Goal: Task Accomplishment & Management: Complete application form

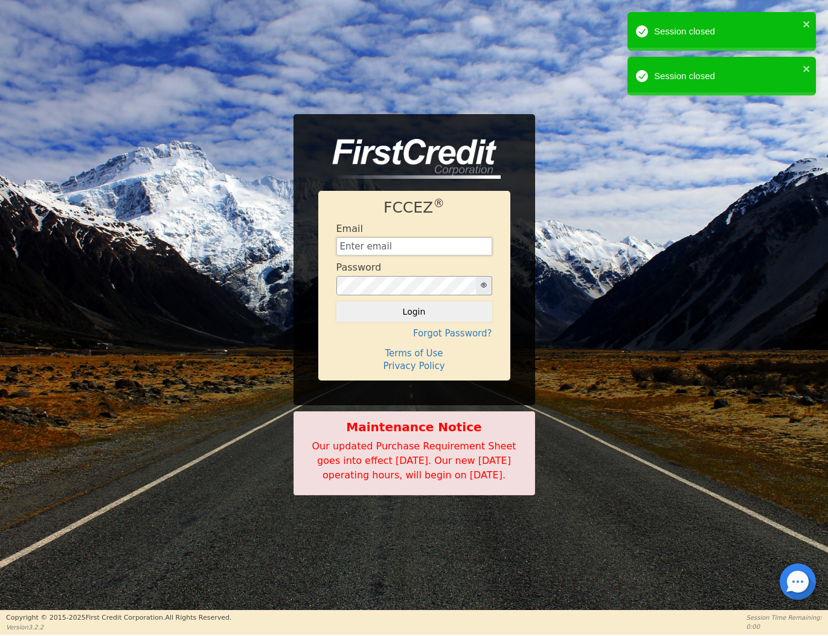
type input "[EMAIL_ADDRESS][DOMAIN_NAME]"
click at [414, 304] on button "Login" at bounding box center [414, 311] width 156 height 21
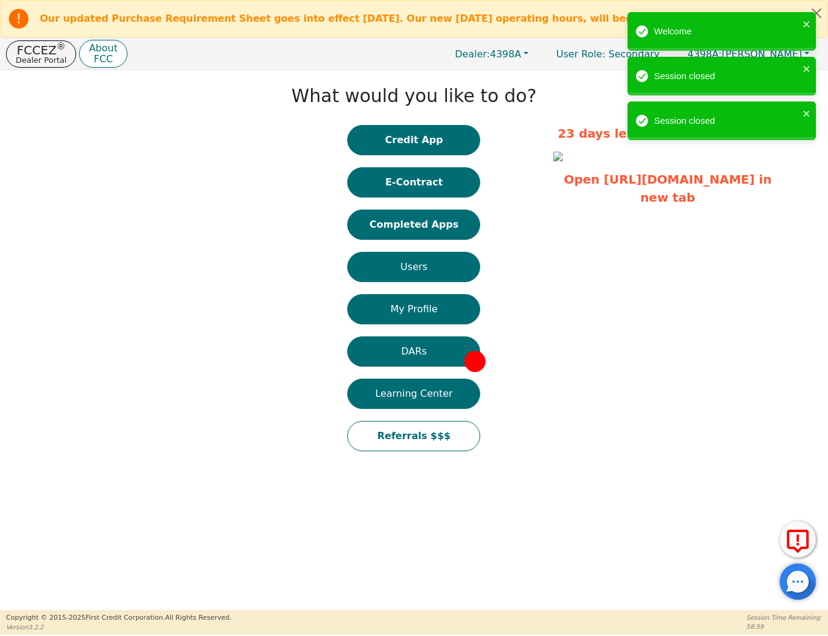
click at [390, 121] on div "What would you like to do? Credit App E-Contract Completed Apps Users My Profil…" at bounding box center [414, 269] width 266 height 387
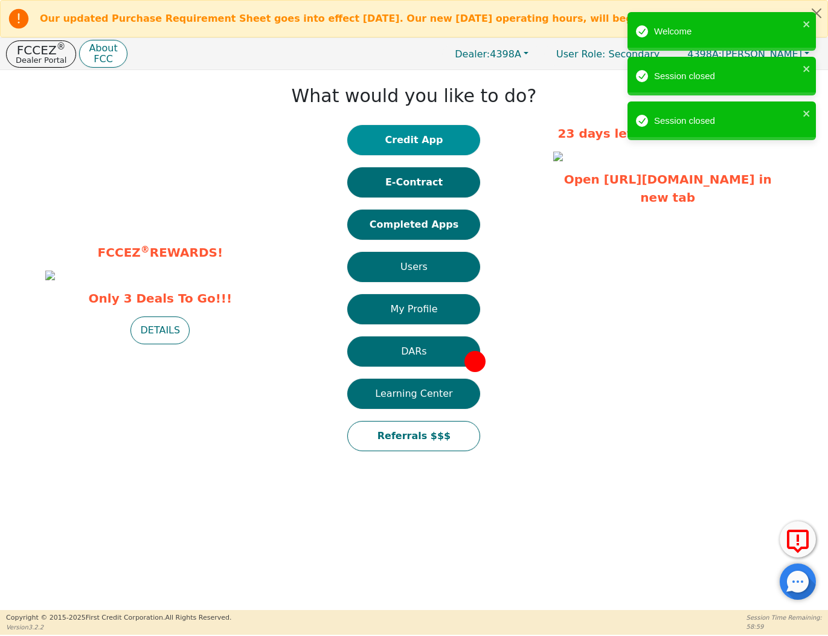
click at [391, 133] on button "Credit App" at bounding box center [413, 140] width 133 height 30
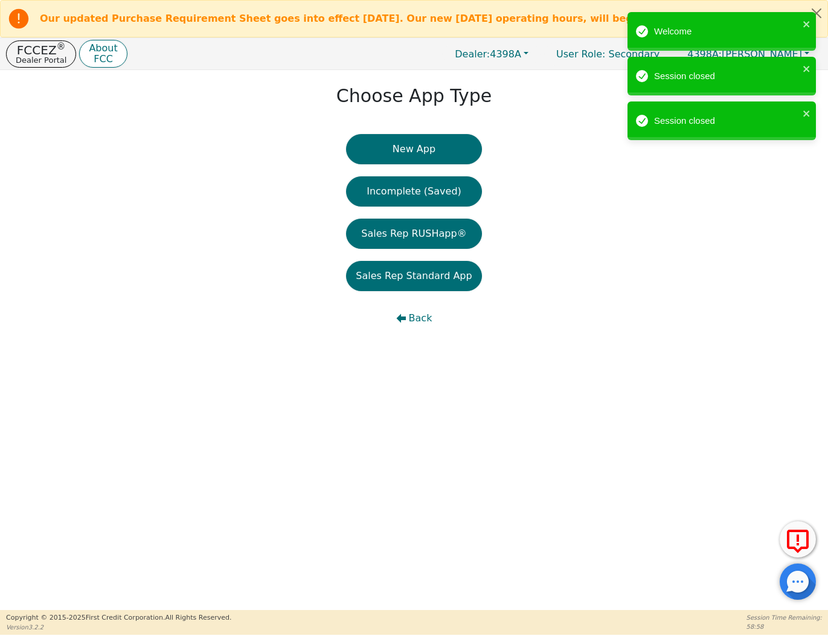
click at [391, 133] on div "Choose App Type New App Incomplete (Saved) Sales Rep RUSHapp® Sales Rep Standar…" at bounding box center [414, 210] width 828 height 281
click at [393, 139] on button "New App" at bounding box center [413, 149] width 135 height 30
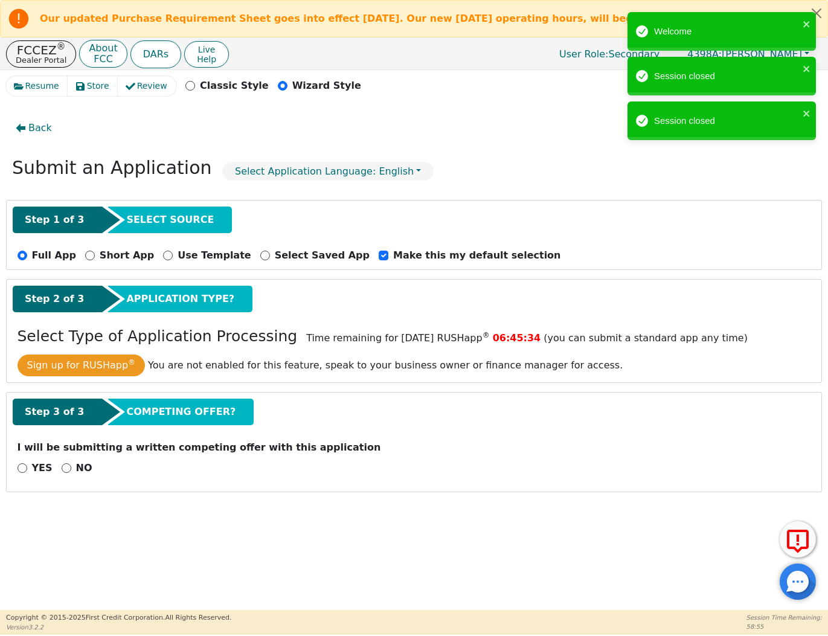
click at [65, 469] on input "NO" at bounding box center [67, 468] width 10 height 10
radio input "true"
click at [111, 505] on button "Next Step" at bounding box center [96, 500] width 157 height 28
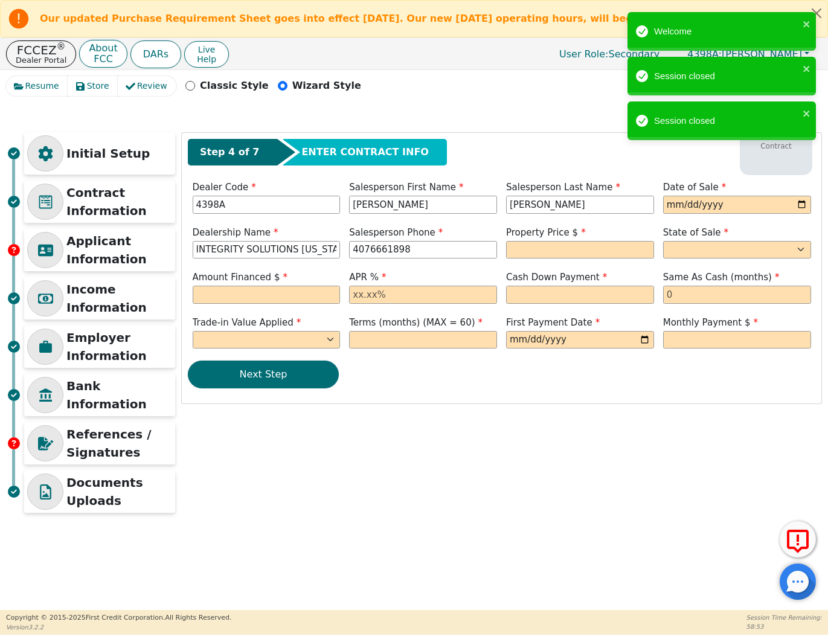
click at [655, 201] on div "Salesperson Last Name [PERSON_NAME]" at bounding box center [580, 199] width 157 height 36
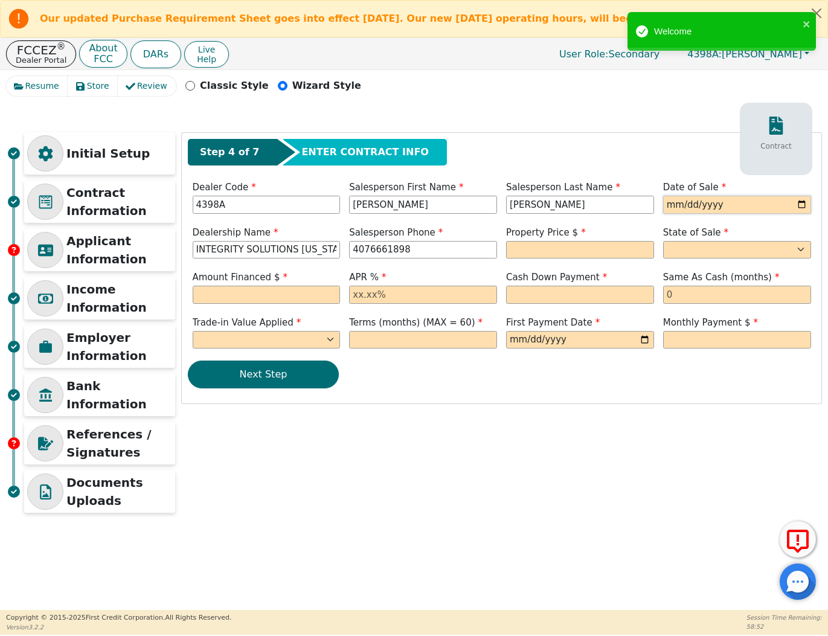
click at [674, 202] on input "date" at bounding box center [737, 205] width 148 height 18
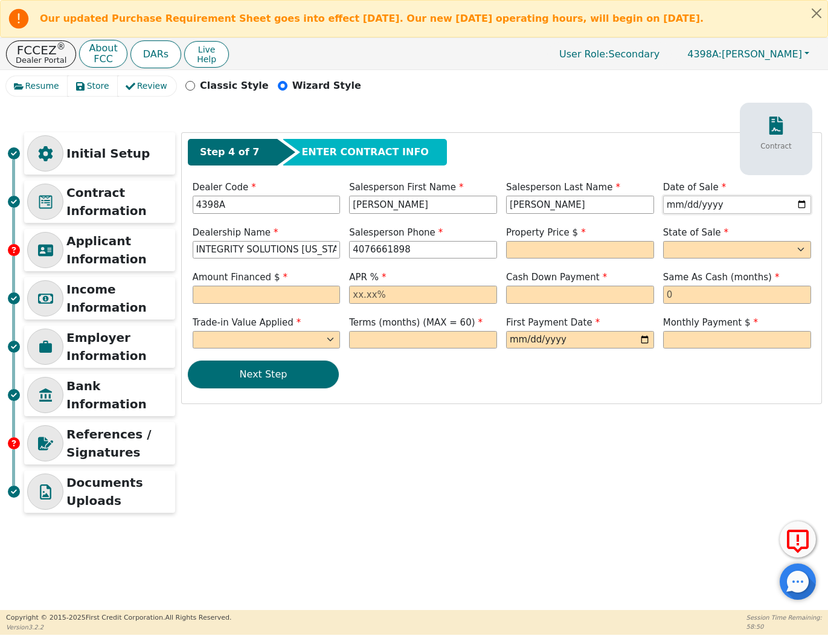
type input "[DATE]"
type input "[PHONE_NUMBER]"
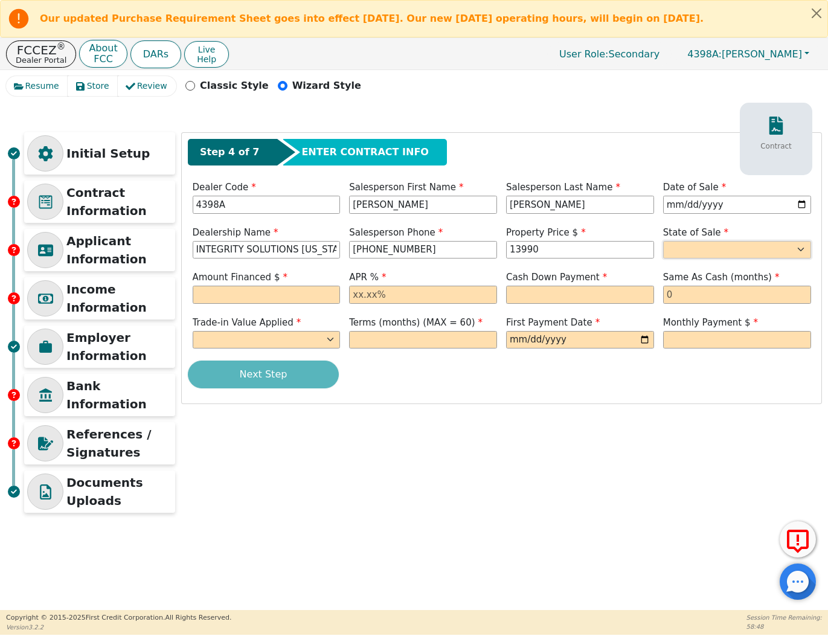
type input "13990.00"
select select "[GEOGRAPHIC_DATA]"
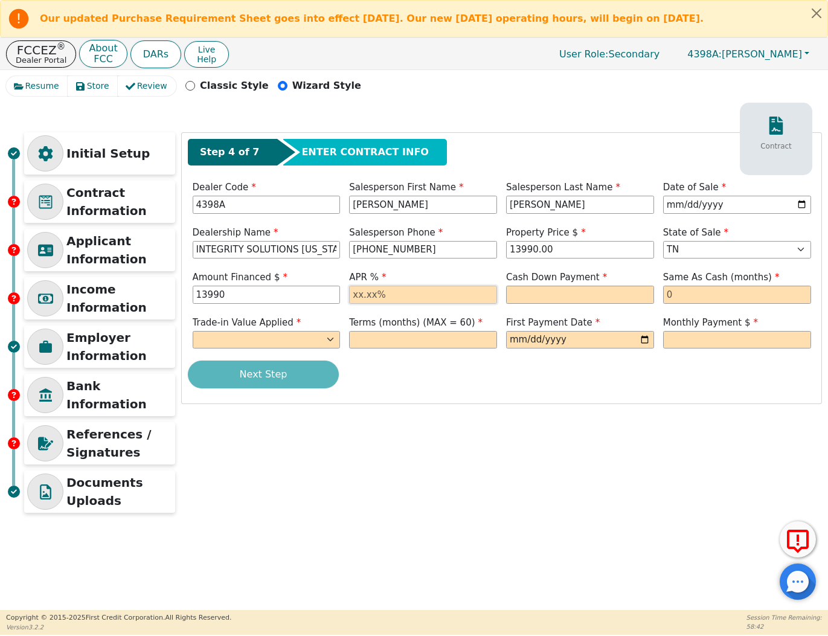
type input "13990.00"
type input "2"
type input "17.99"
type input "0.00"
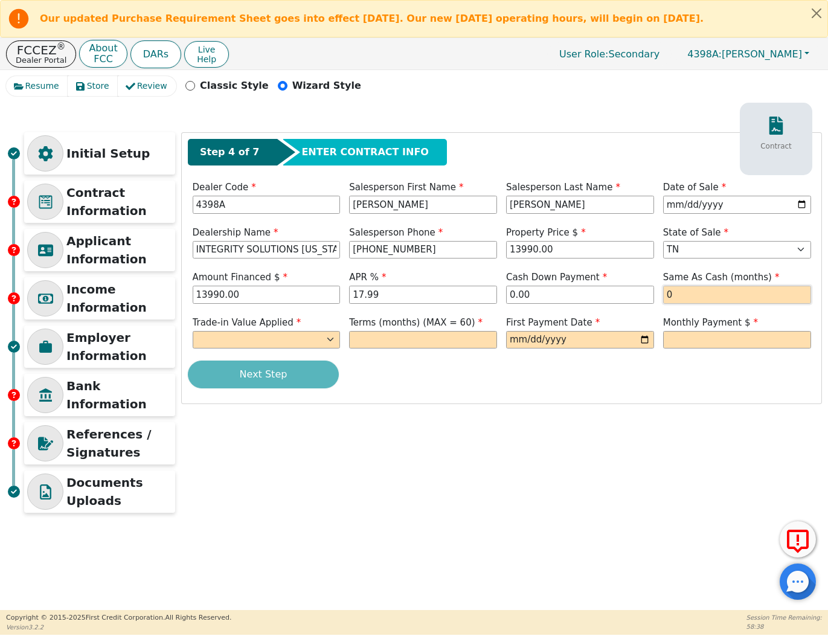
type input "0"
select select "n"
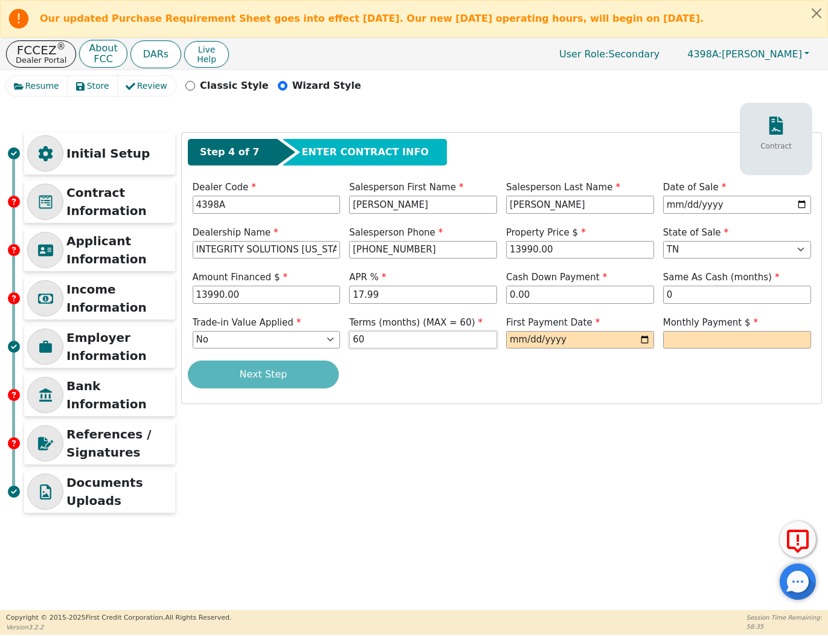
type input "60"
type input "[DATE]"
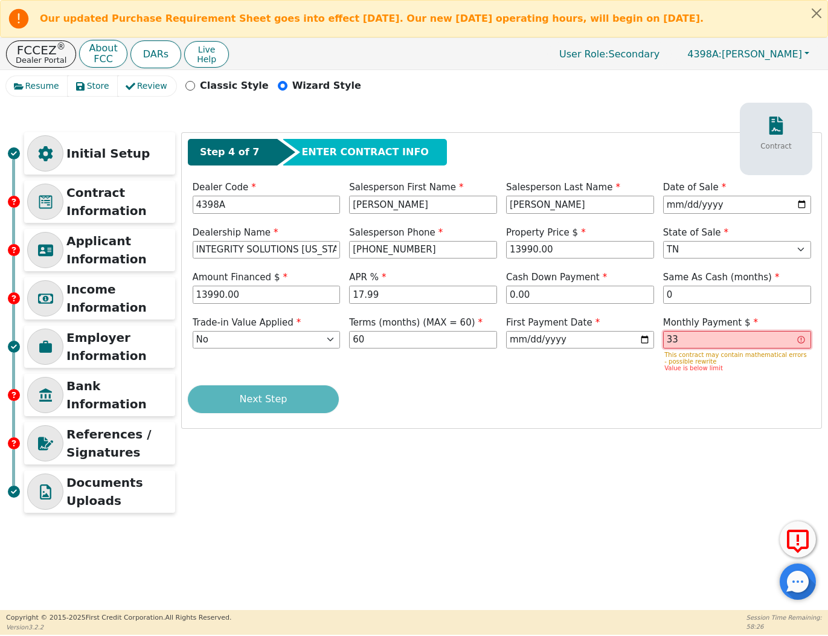
type input "3"
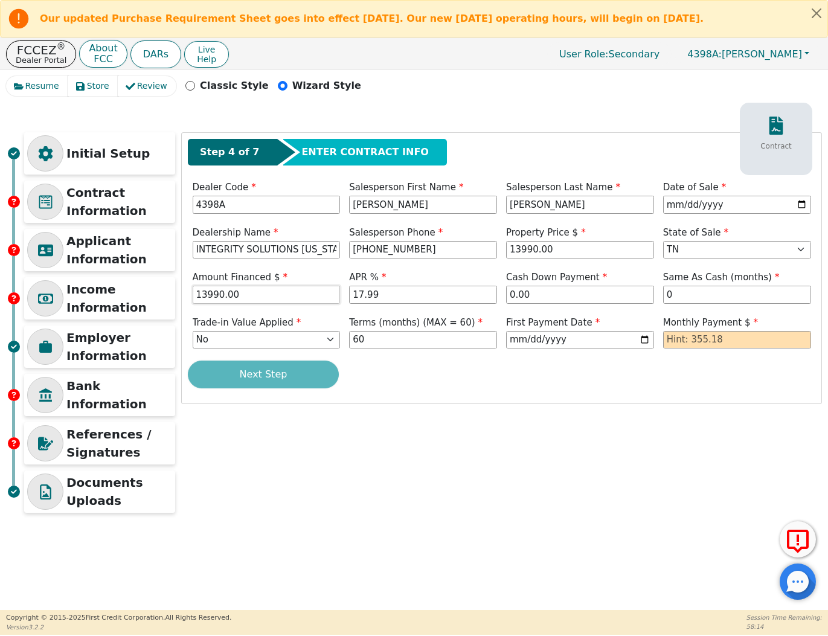
drag, startPoint x: 235, startPoint y: 295, endPoint x: 208, endPoint y: 293, distance: 26.6
click at [208, 293] on input "13990.00" at bounding box center [267, 295] width 148 height 18
type input "13490.00"
click at [614, 390] on div "Step 4 of 7 ENTER CONTRACT INFO Contract Dealer Code 4398A Salesperson First Na…" at bounding box center [502, 268] width 640 height 271
click at [760, 337] on input "text" at bounding box center [737, 340] width 148 height 18
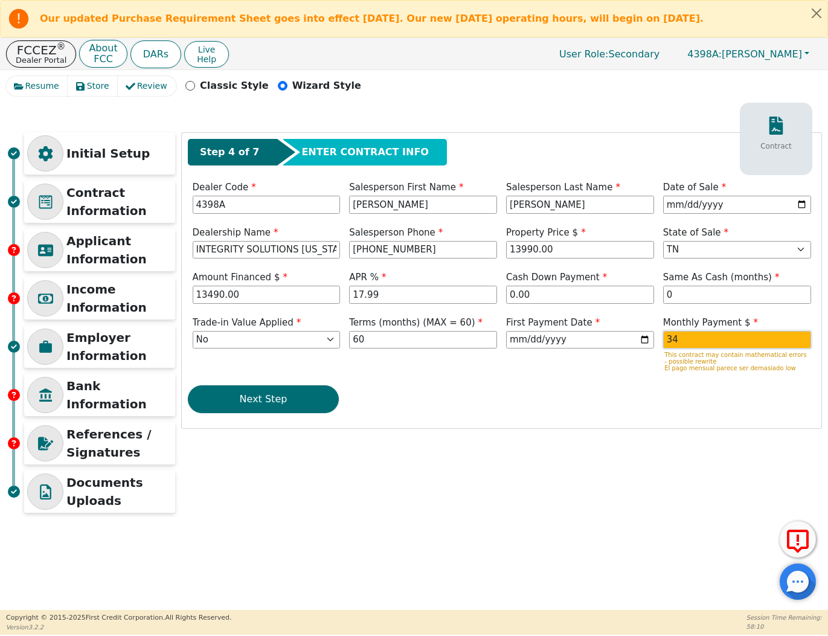
type input "3"
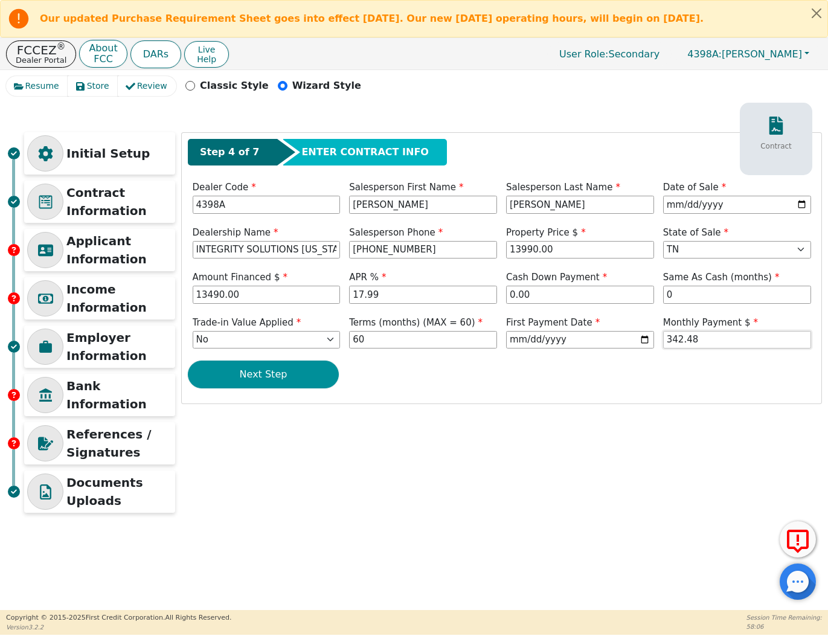
type input "342.48"
click at [306, 376] on button "Next Step" at bounding box center [263, 375] width 151 height 28
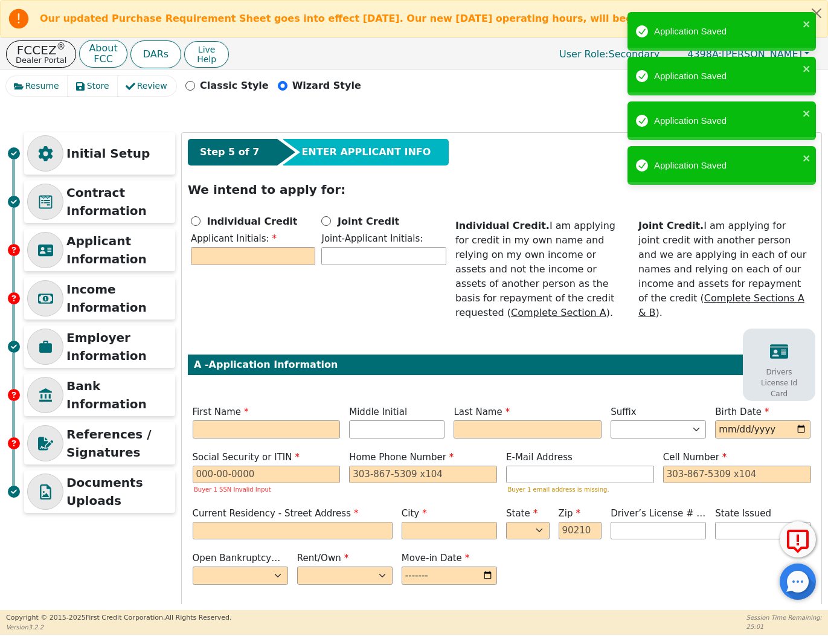
click at [188, 217] on div "Individual Credit Applicant Initials:" at bounding box center [253, 241] width 130 height 54
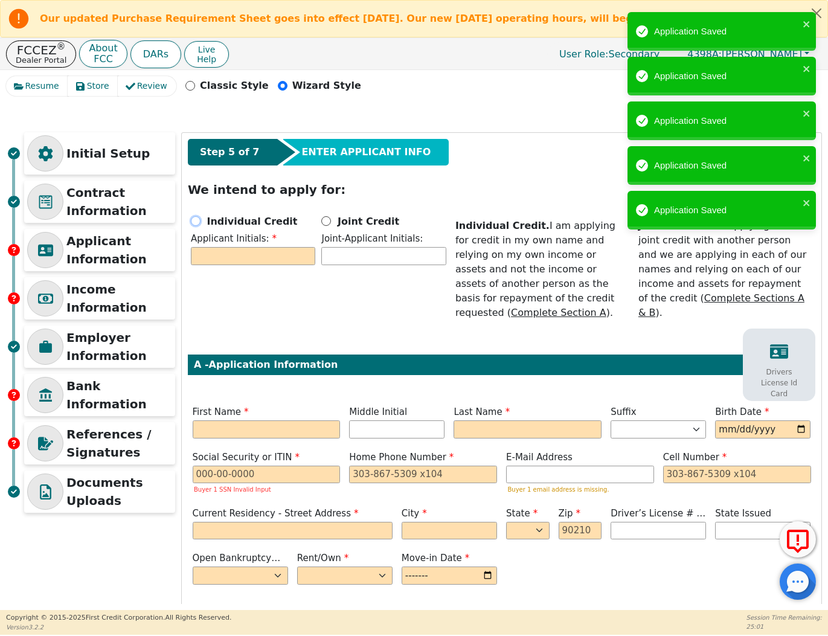
click at [196, 223] on input "Individual Credit" at bounding box center [196, 221] width 10 height 10
radio input "true"
click at [199, 249] on input "text" at bounding box center [253, 256] width 124 height 18
type input "HS"
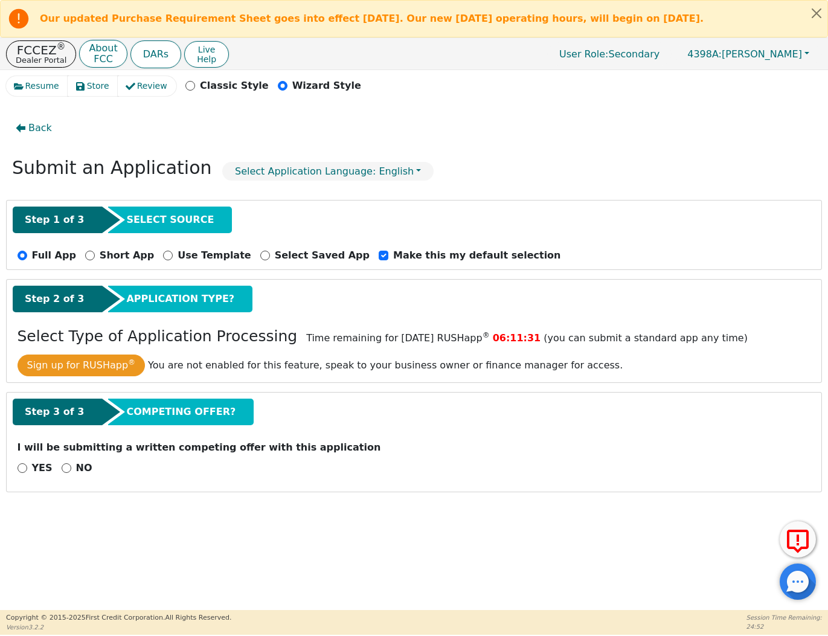
click at [62, 462] on div "NO" at bounding box center [77, 468] width 31 height 14
click at [62, 465] on div "NO" at bounding box center [77, 468] width 31 height 14
click at [64, 467] on input "NO" at bounding box center [67, 468] width 10 height 10
radio input "true"
click at [70, 514] on div "Step 3 of 3 COMPETING OFFER? I will be submitting a written competing offer wit…" at bounding box center [414, 460] width 815 height 135
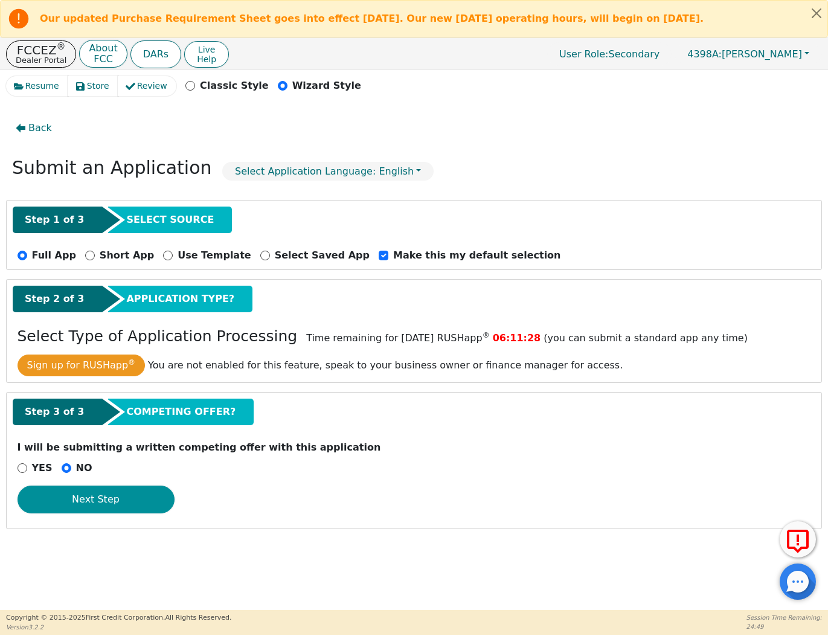
click at [73, 507] on button "Next Step" at bounding box center [96, 500] width 157 height 28
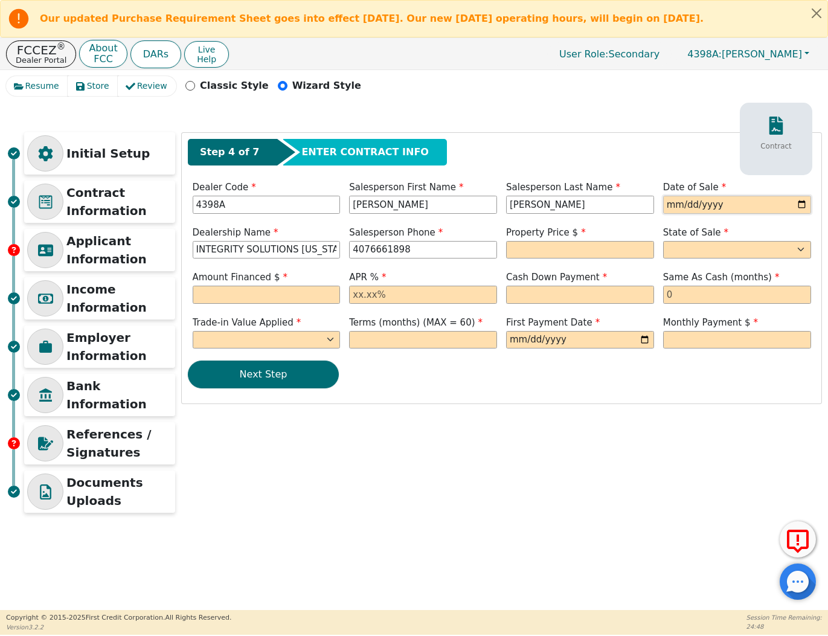
click at [664, 197] on input "date" at bounding box center [737, 205] width 148 height 18
type input "[DATE]"
type input "[PHONE_NUMBER]"
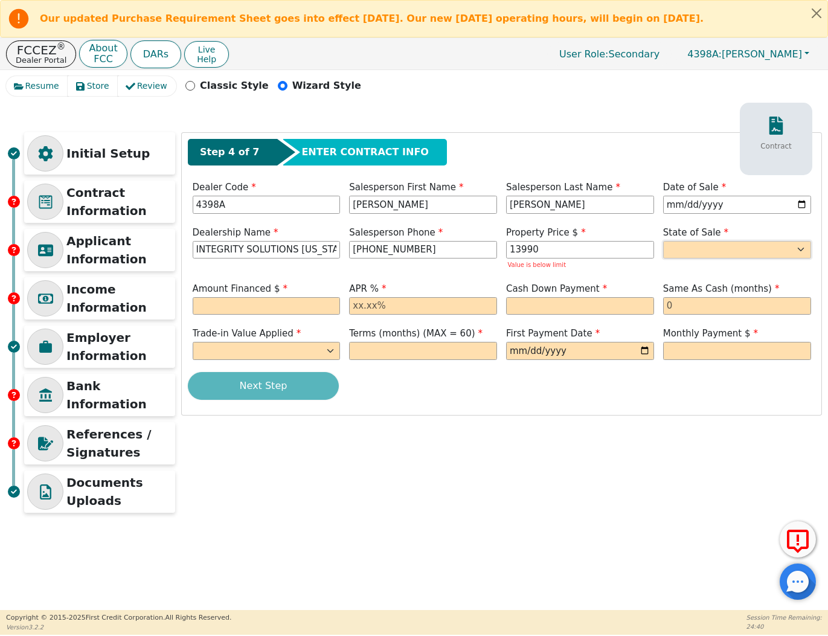
type input "13990.00"
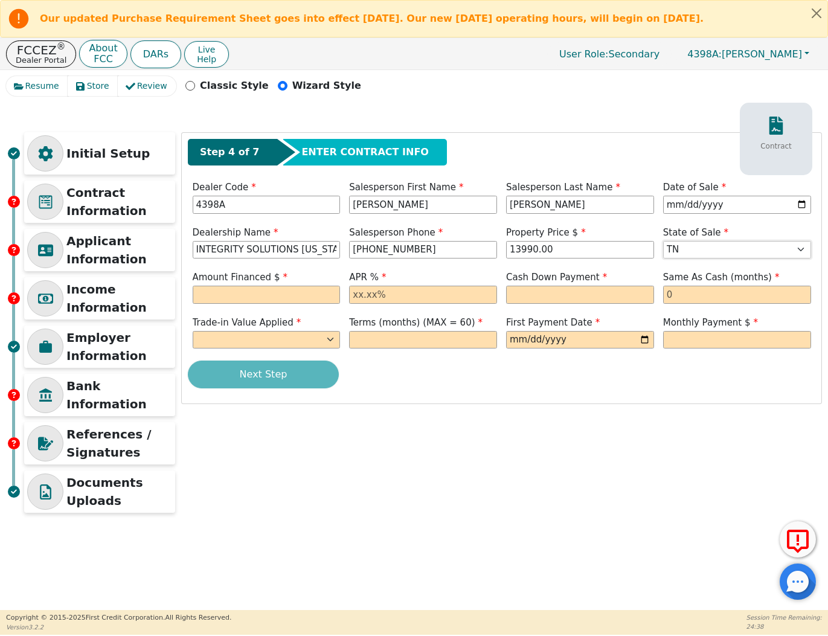
select select "[GEOGRAPHIC_DATA]"
type input "13990.00"
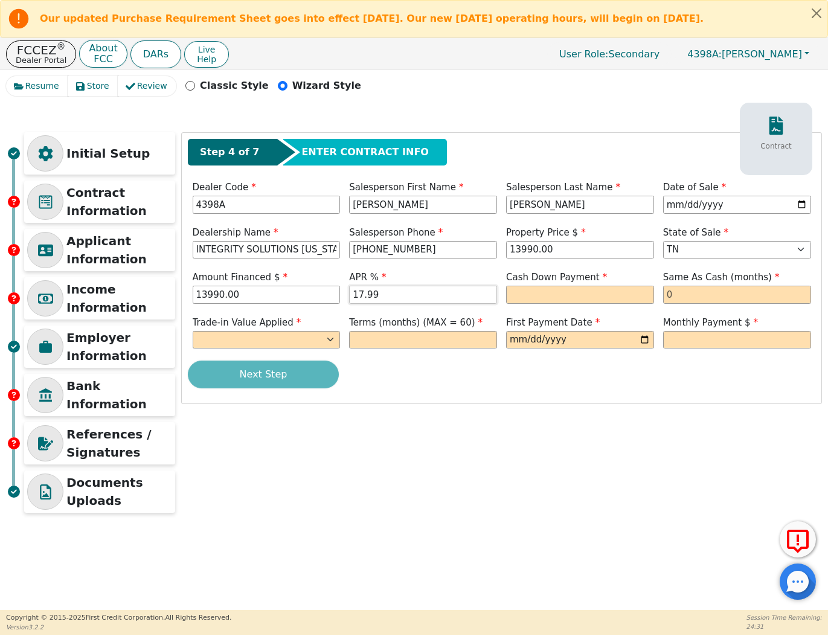
type input "17.99"
type input "500.00"
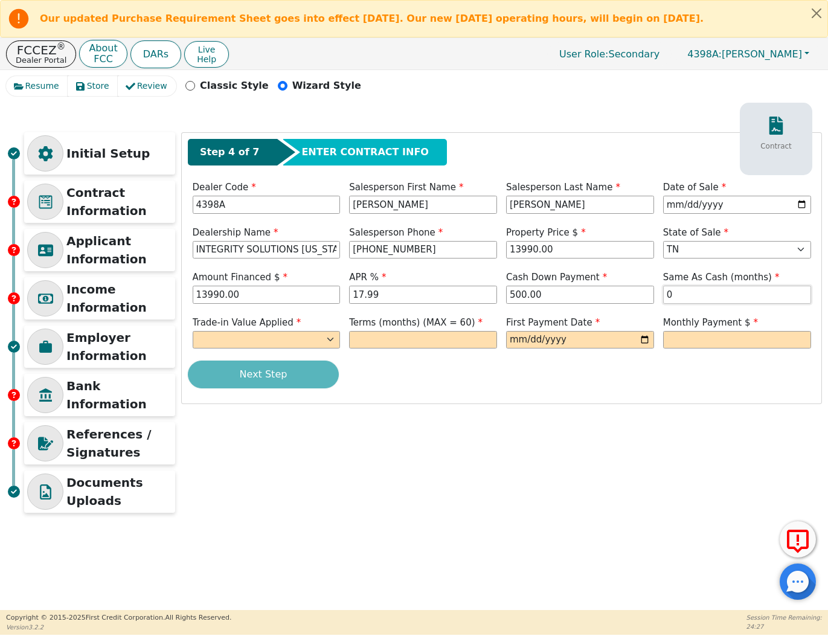
type input "0"
select select "n"
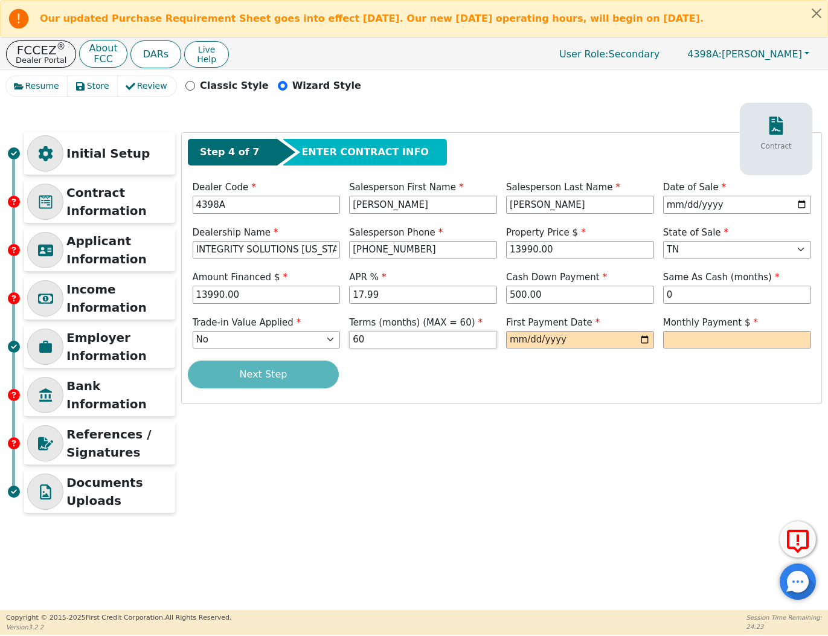
type input "60"
type input "[DATE]"
drag, startPoint x: 247, startPoint y: 298, endPoint x: 161, endPoint y: 284, distance: 86.9
click at [161, 284] on div "Initial Setup Contract Information Applicant Information Income Information Emp…" at bounding box center [414, 325] width 816 height 387
type input "13490.00"
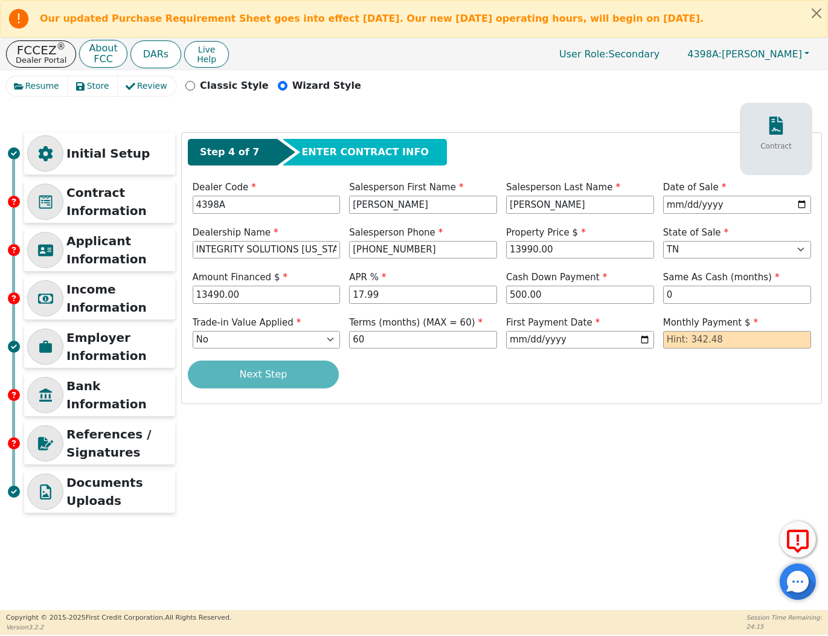
click at [486, 486] on div "Initial Setup Contract Information Applicant Information Income Information Emp…" at bounding box center [414, 325] width 816 height 387
click at [268, 375] on div "Next Step" at bounding box center [502, 375] width 628 height 28
click at [691, 334] on input "text" at bounding box center [737, 340] width 148 height 18
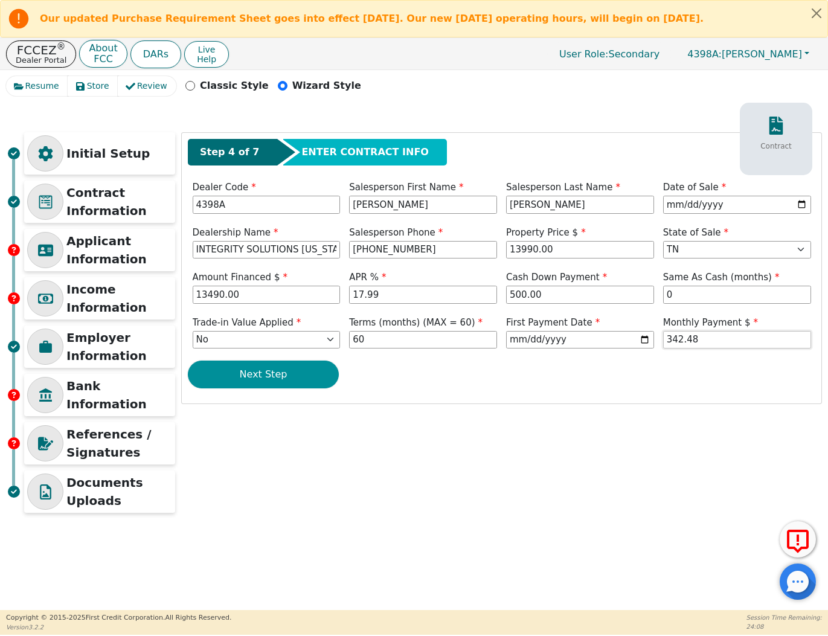
type input "342.48"
click at [287, 380] on button "Next Step" at bounding box center [263, 375] width 151 height 28
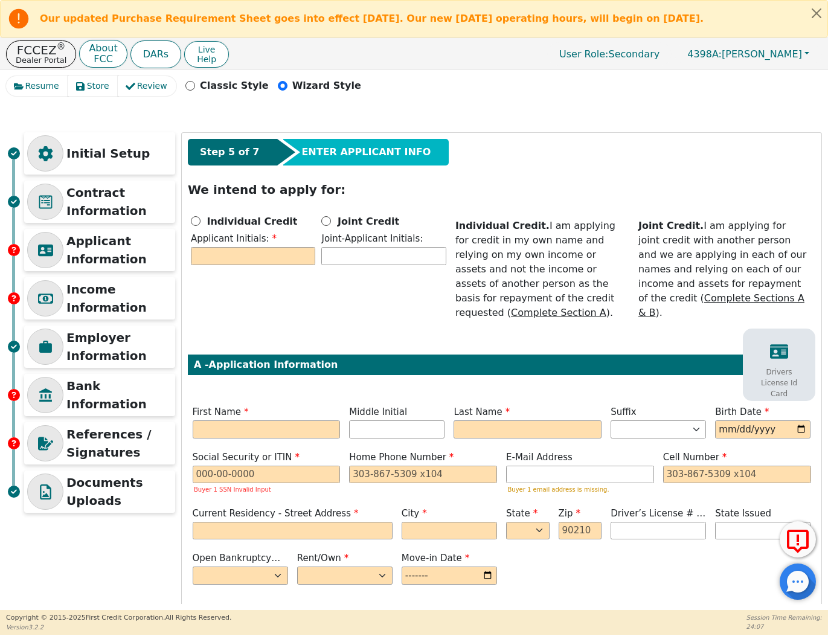
click at [185, 220] on div "Step 5 of 7 ENTER APPLICANT INFO We intend to apply for: Individual Credit Appl…" at bounding box center [502, 391] width 640 height 516
click at [193, 220] on input "Individual Credit" at bounding box center [196, 221] width 10 height 10
radio input "true"
click at [219, 253] on input "text" at bounding box center [253, 256] width 124 height 18
type input "H"
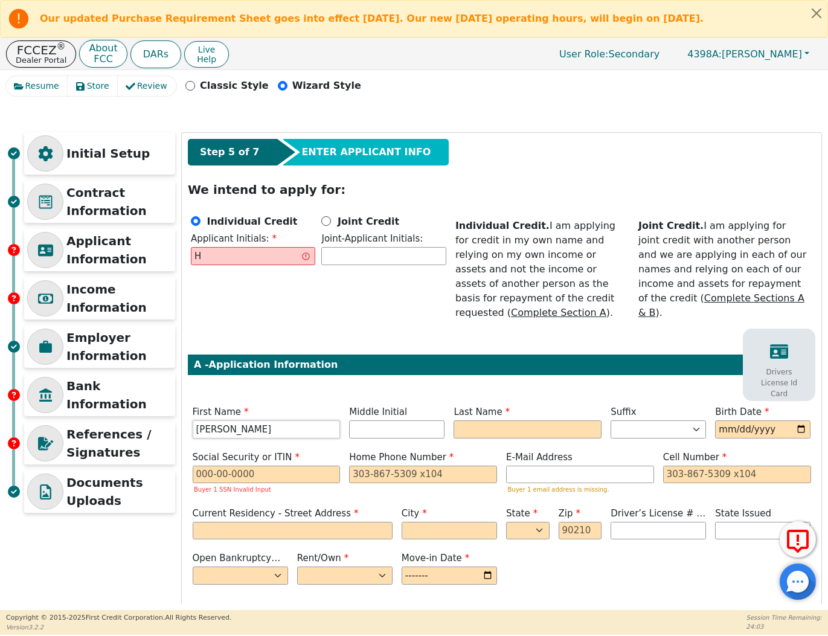
type input "HERMILA"
type input "HS"
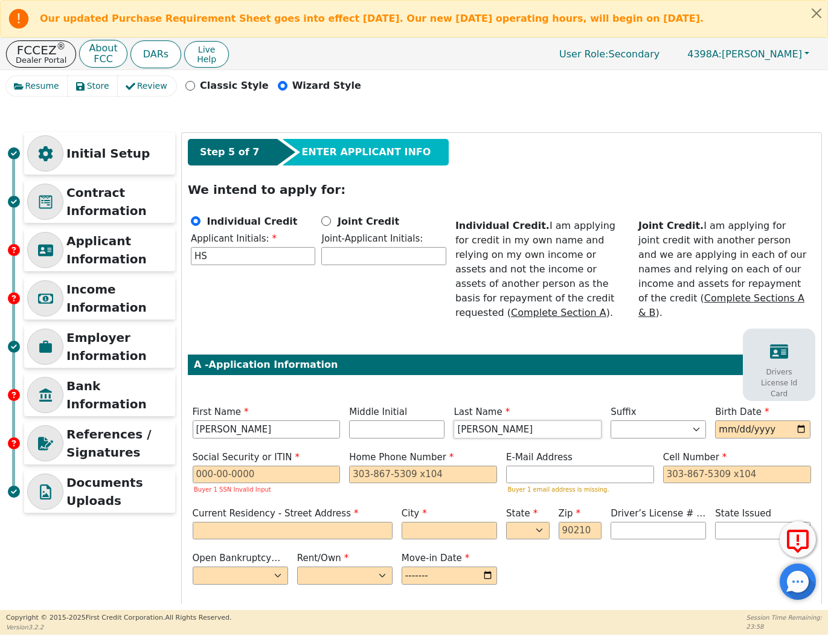
type input "SALAZAR"
type input "1971-01-13"
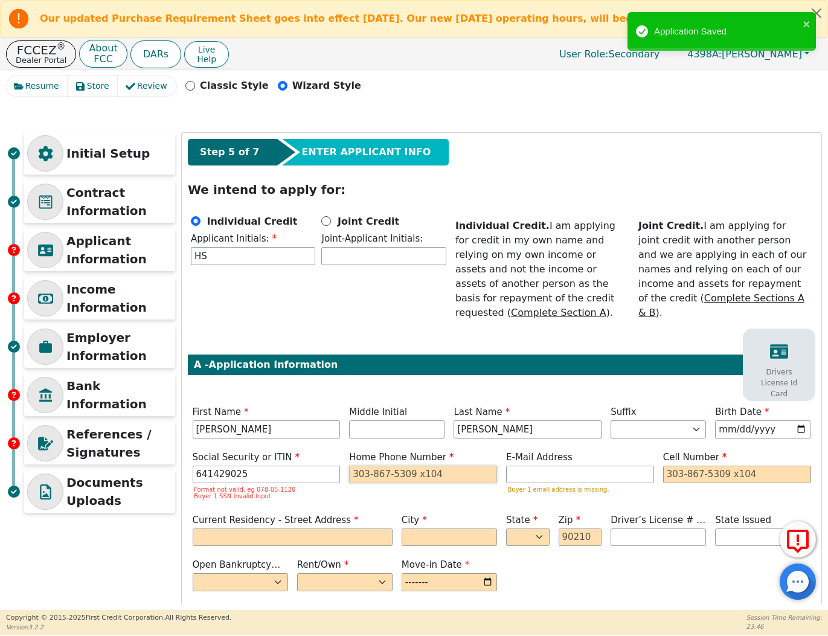
type input "***-**-9025"
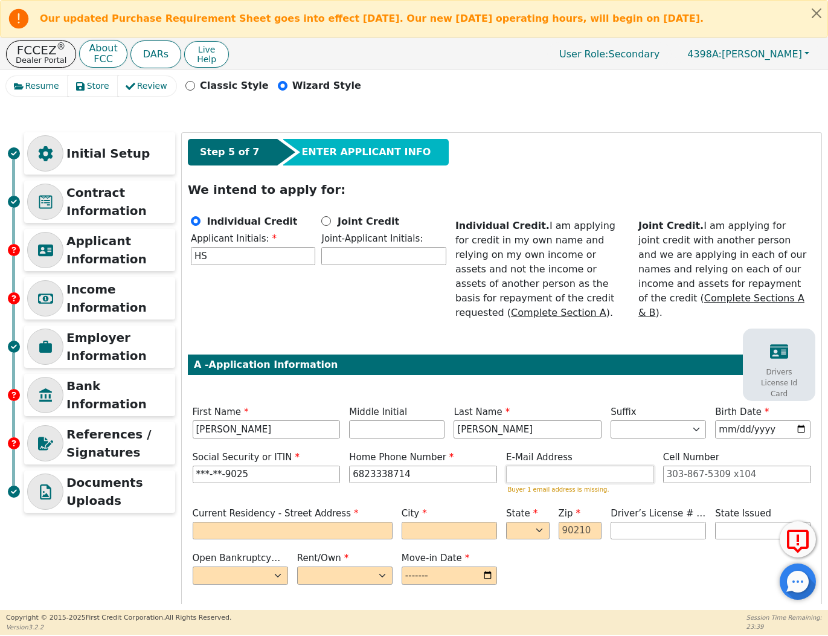
type input "682-333-8714"
paste input "salazarhermila25@gmail.com"
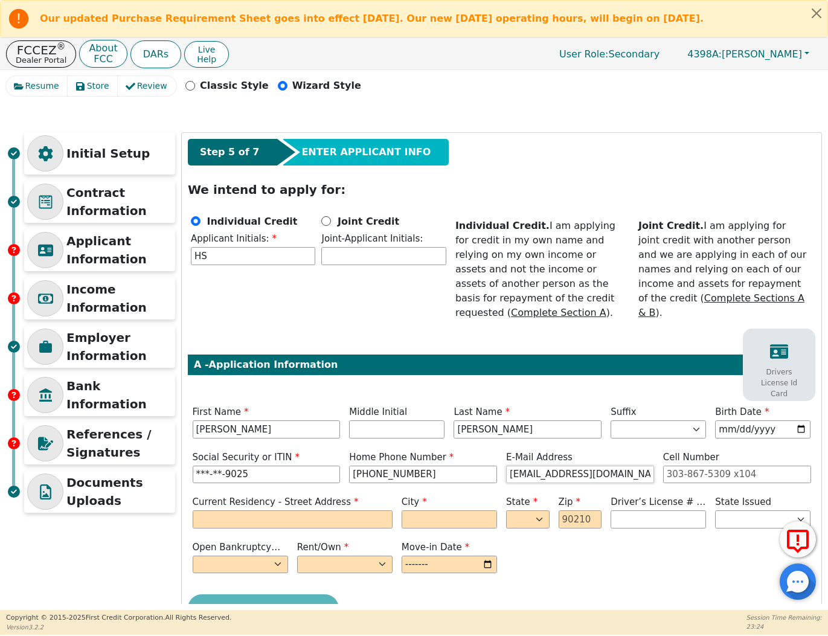
type input "salazarhermila25@gmail.com"
type input "5244 NEWT PATTERSON RD"
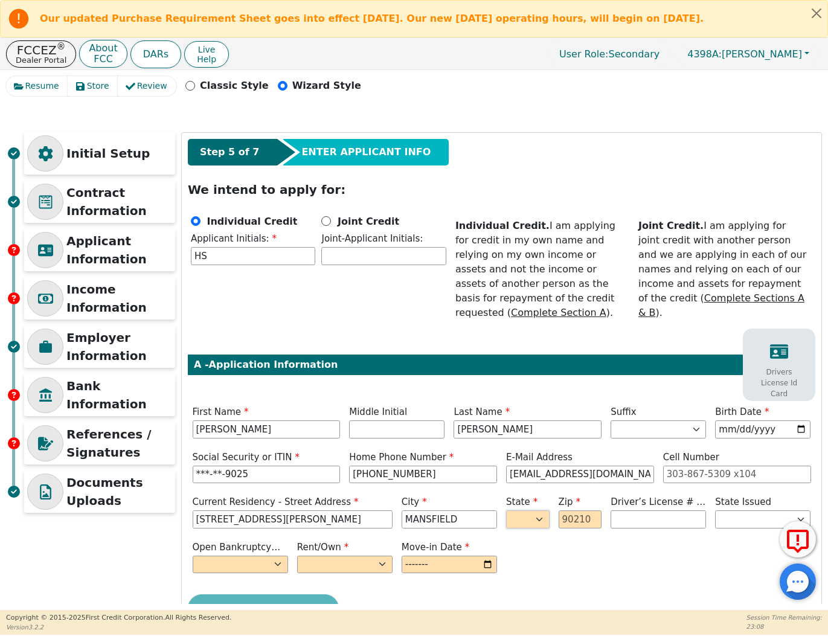
type input "MANSFIELD"
select select "[GEOGRAPHIC_DATA]"
type input "76063"
select select "n"
select select "Own"
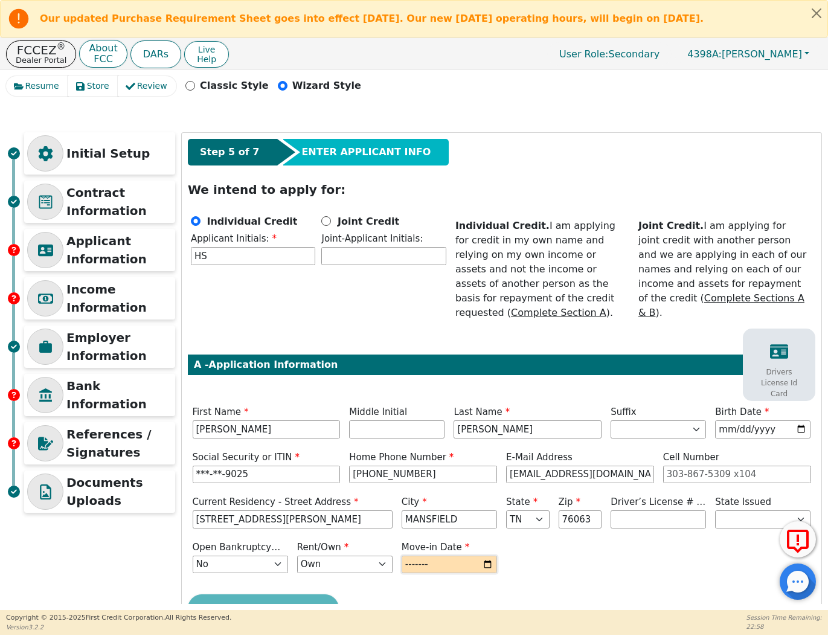
click at [454, 556] on input "month" at bounding box center [449, 565] width 95 height 18
type input "2025-01"
click at [425, 594] on div "Next Step" at bounding box center [502, 608] width 628 height 28
click at [251, 594] on button "Next Step" at bounding box center [263, 608] width 151 height 28
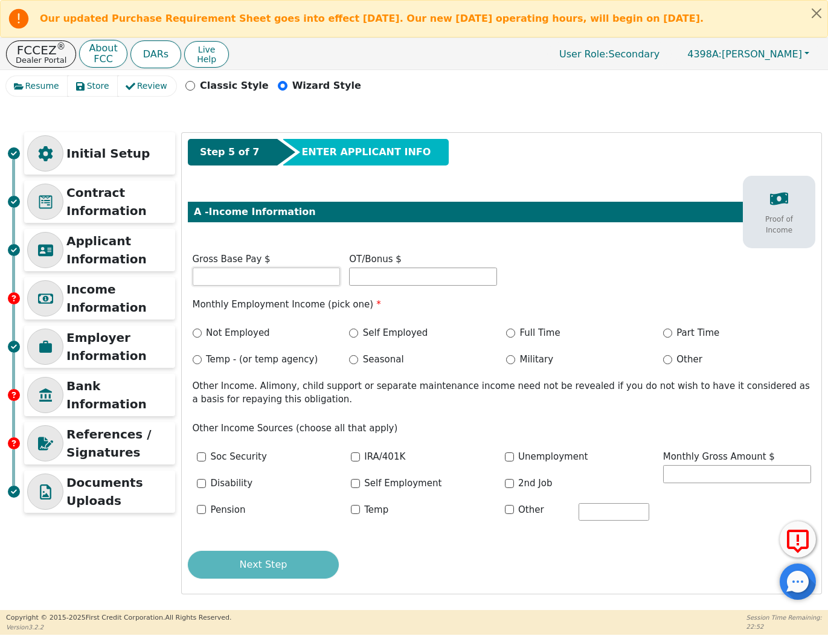
click at [286, 275] on input "text" at bounding box center [267, 277] width 148 height 18
type input "2500.00"
click at [365, 336] on label "Self Employed" at bounding box center [395, 333] width 65 height 14
click at [358, 336] on input "Self Employed" at bounding box center [353, 333] width 9 height 9
radio input "true"
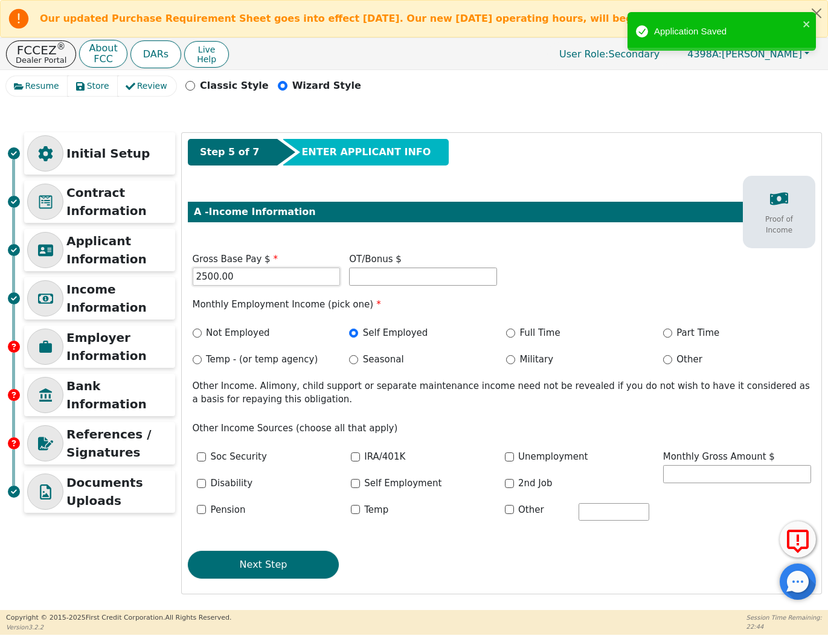
drag, startPoint x: 273, startPoint y: 274, endPoint x: 91, endPoint y: 272, distance: 181.8
click at [93, 274] on div "Initial Setup Contract Information Applicant Information Income Information Emp…" at bounding box center [414, 363] width 816 height 462
click at [274, 570] on button "Next Step" at bounding box center [263, 565] width 151 height 28
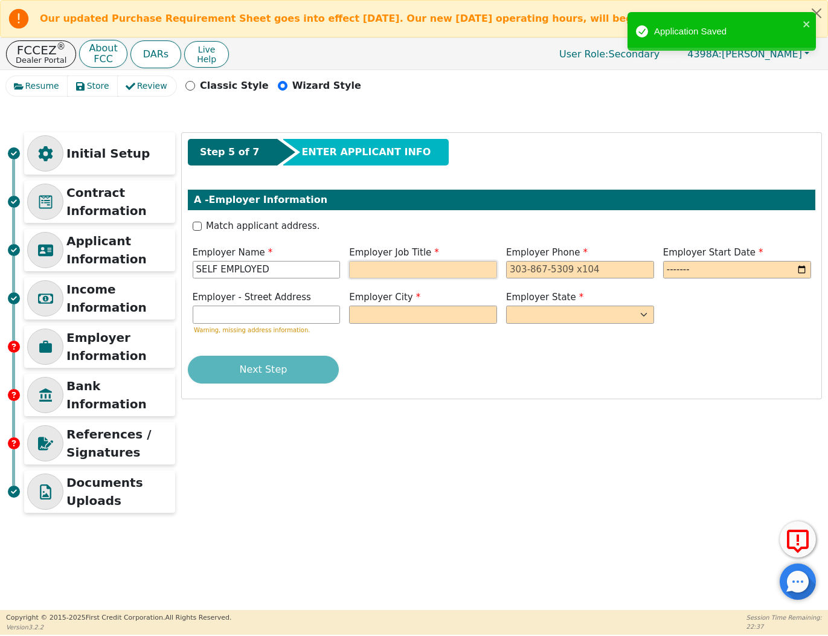
type input "SELF EMPLOYED"
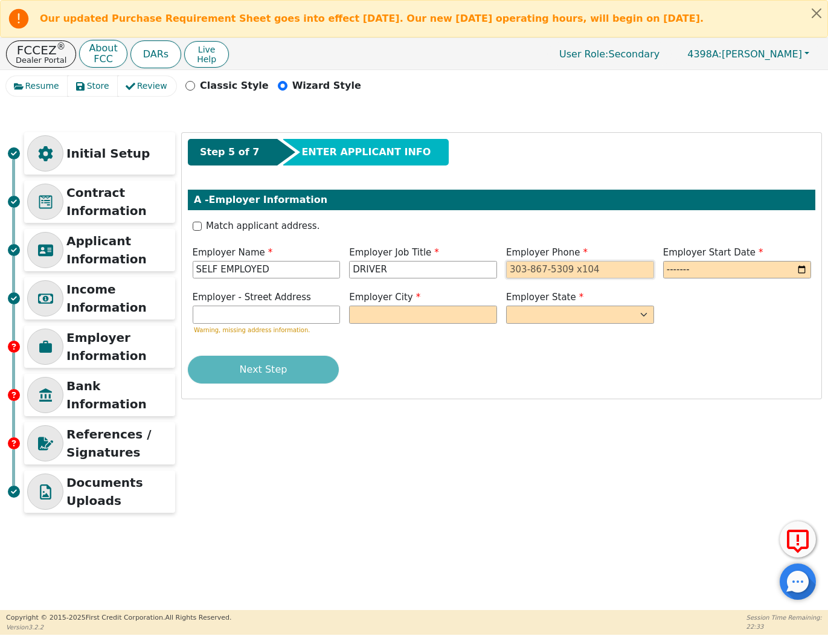
type input "DRIVER"
type input "682-333-8714"
click at [716, 272] on input "month" at bounding box center [737, 270] width 148 height 18
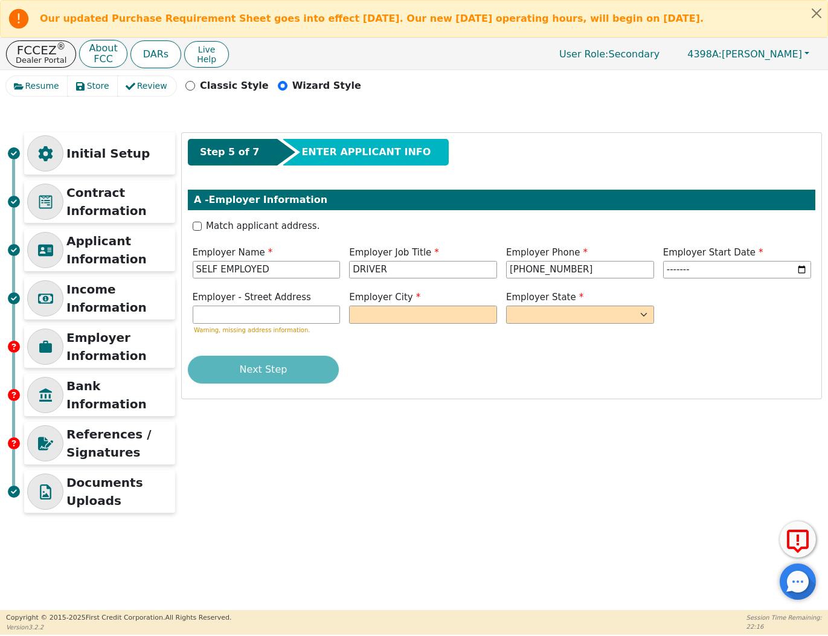
type input "2022-01"
click at [426, 304] on div "Employer City" at bounding box center [423, 307] width 148 height 33
type input "[GEOGRAPHIC_DATA]"
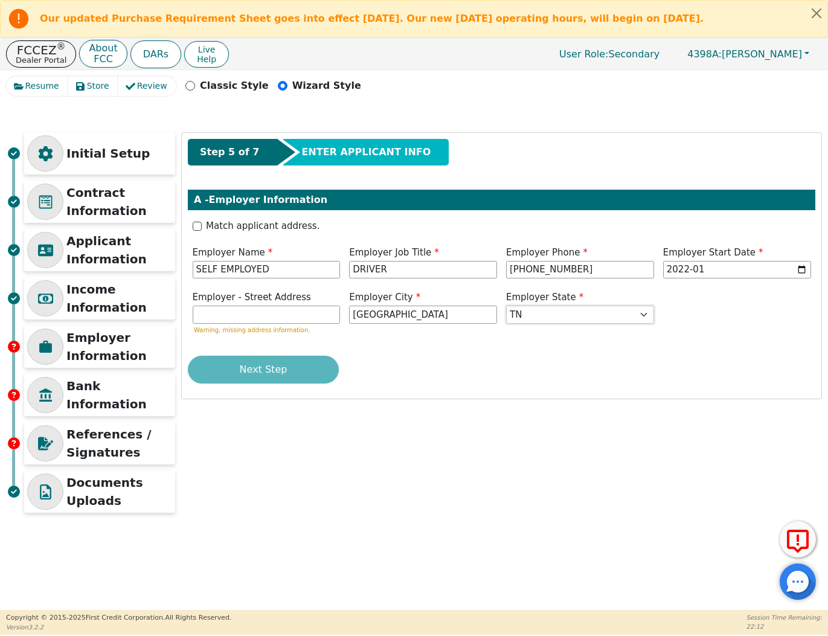
select select "[GEOGRAPHIC_DATA]"
click at [277, 366] on button "Next Step" at bounding box center [263, 370] width 151 height 28
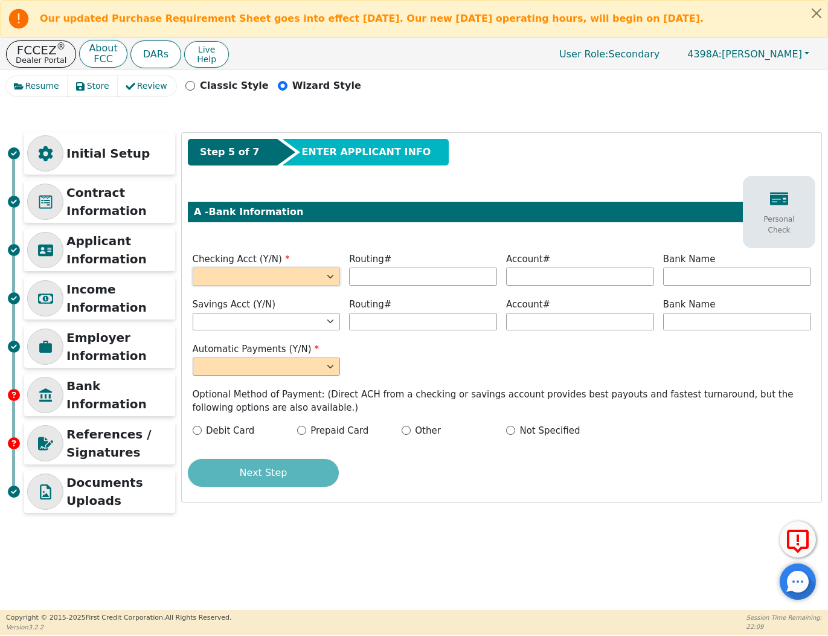
select select "y"
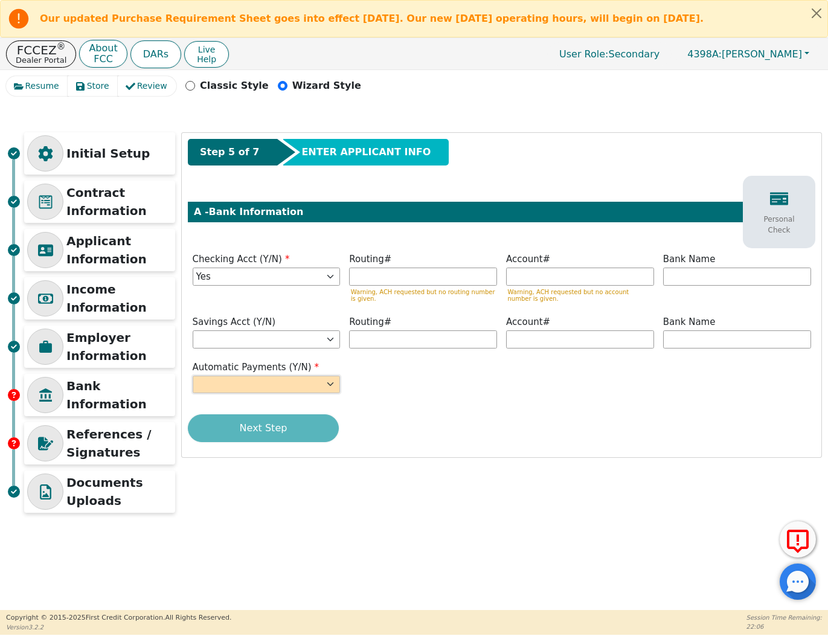
select select "y"
click at [401, 276] on input "text" at bounding box center [423, 277] width 148 height 18
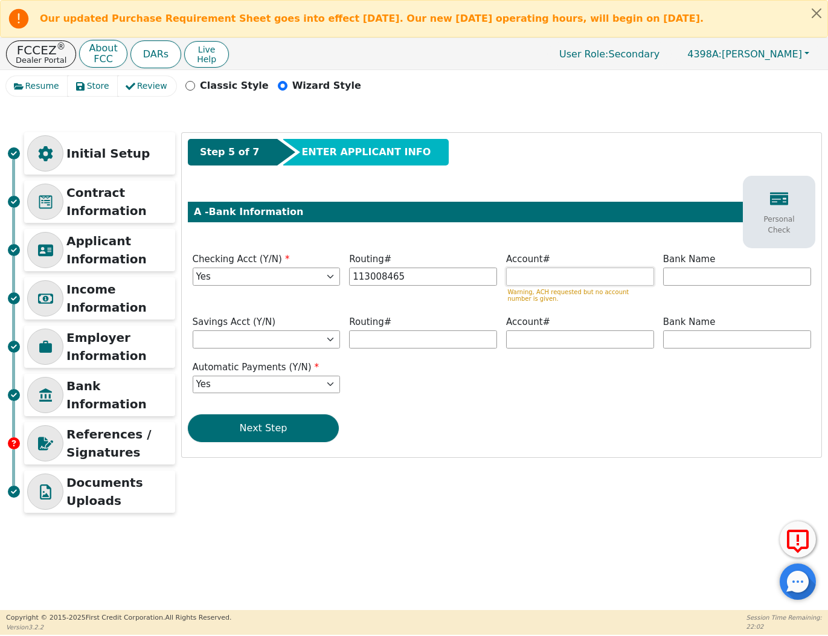
type input "*********"
click at [579, 279] on input "text" at bounding box center [580, 277] width 148 height 18
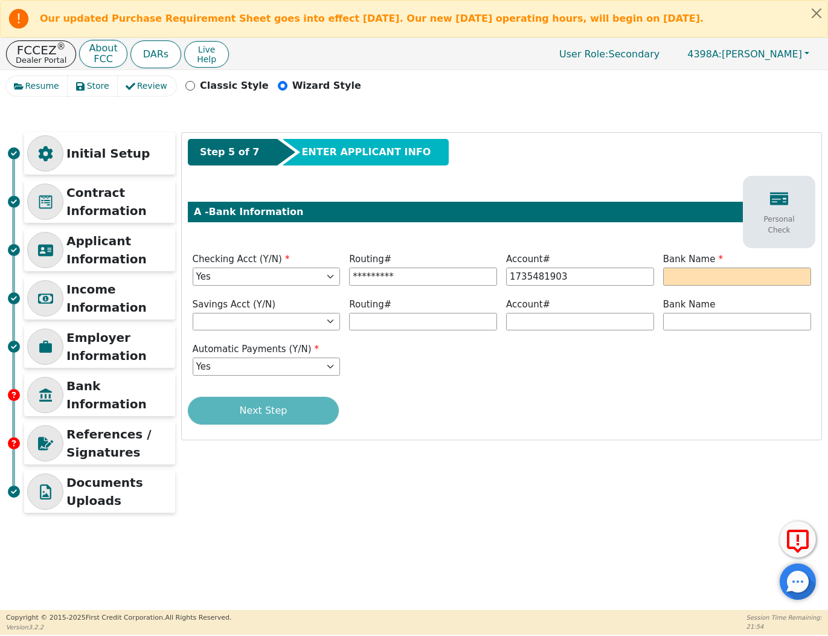
type input "**********"
click at [789, 274] on input "text" at bounding box center [737, 277] width 148 height 18
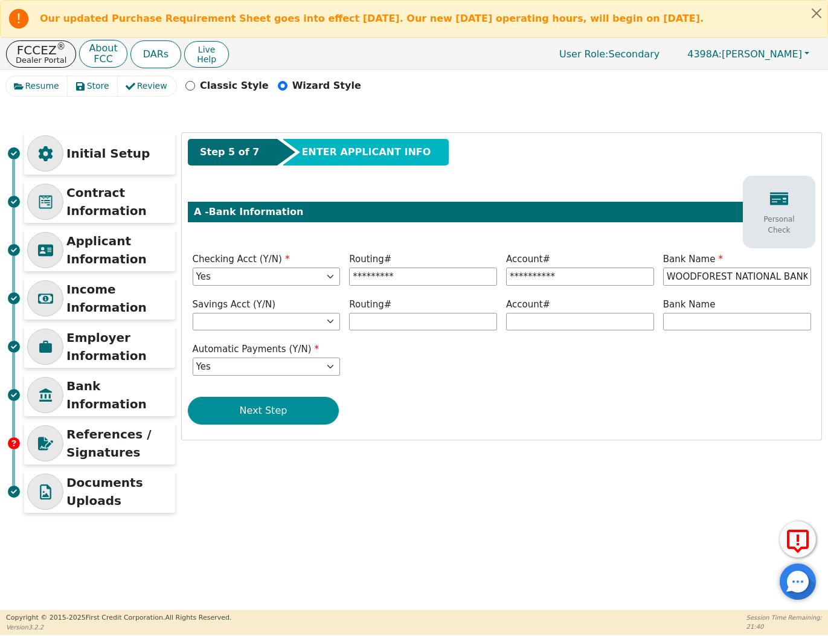
type input "WOODFOREST NATIONAL BANK"
click at [309, 414] on button "Next Step" at bounding box center [263, 411] width 151 height 28
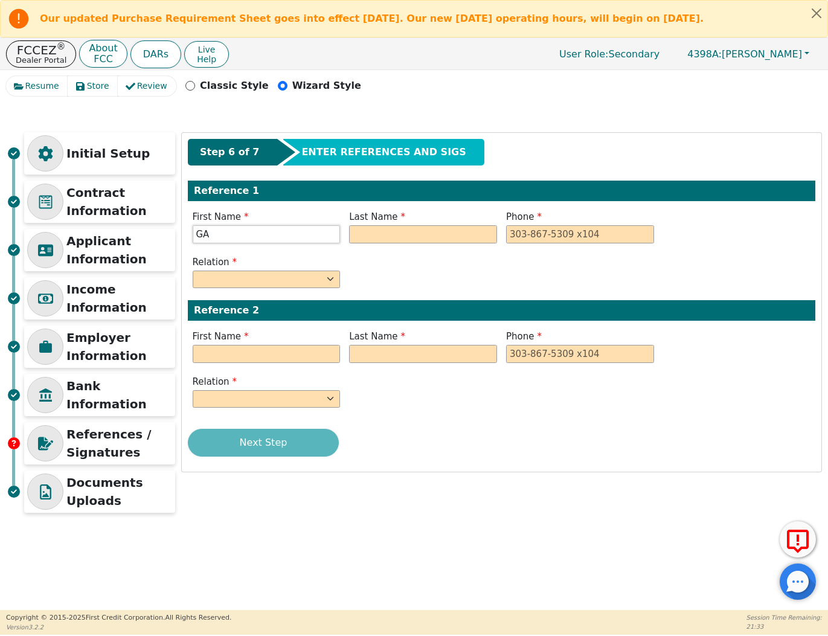
type input "G"
type input "AMY"
type input "AGUILA"
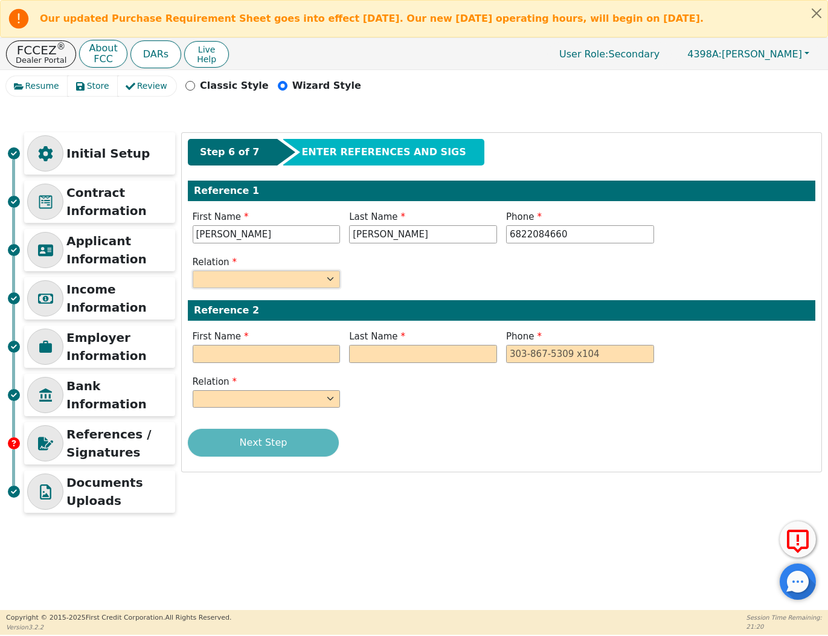
type input "682-208-4660"
select select "FRIEND"
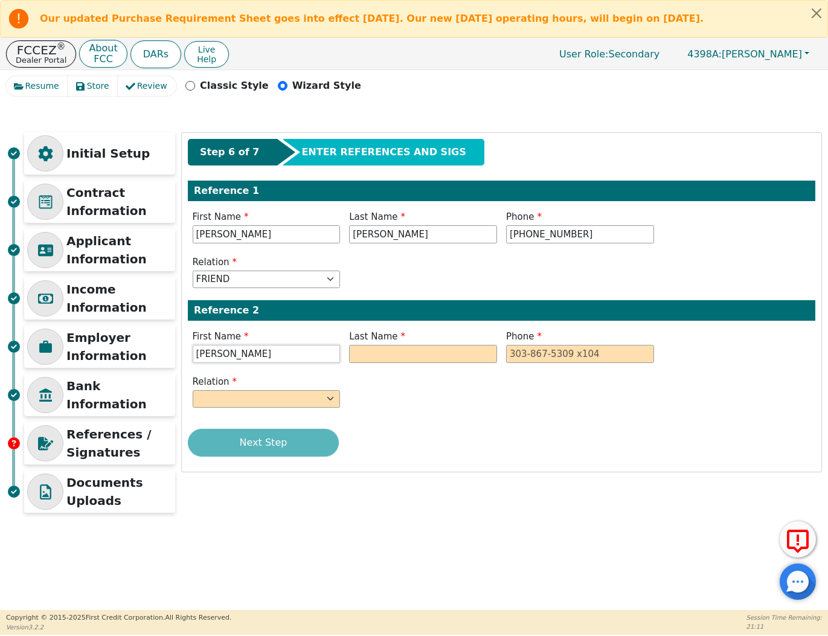
type input "RIGOBERTO"
type input "AGUILA"
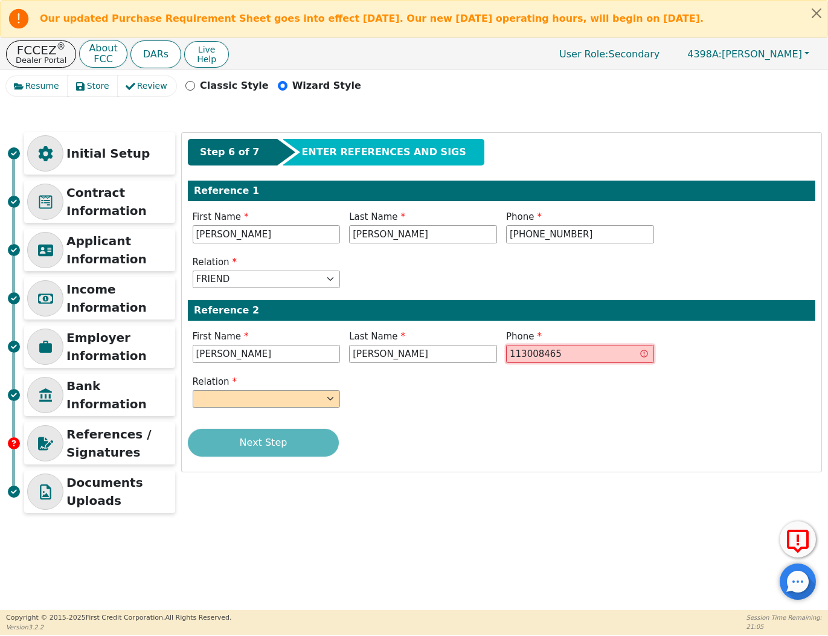
type input "113008465"
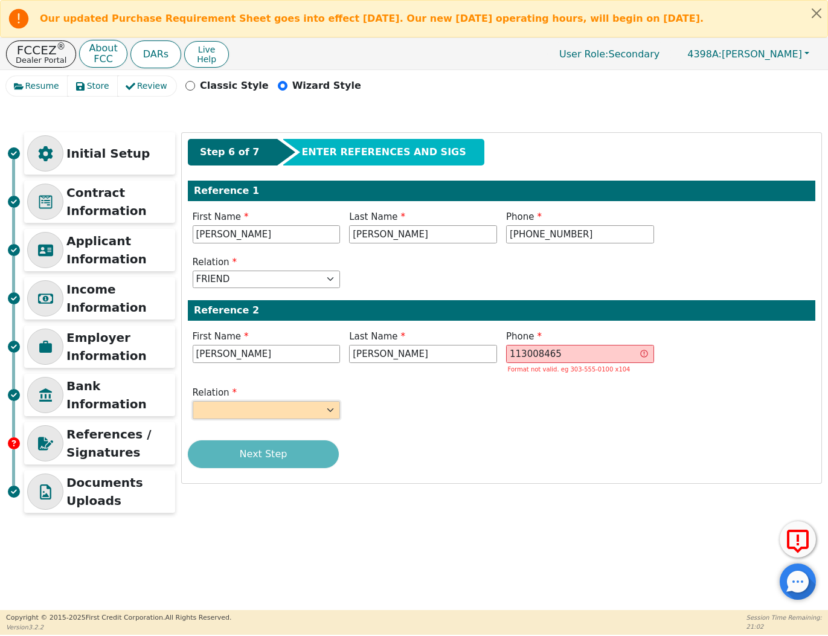
select select "FRIEND"
drag, startPoint x: 620, startPoint y: 353, endPoint x: 431, endPoint y: 353, distance: 189.1
click at [431, 353] on div "First Name RIGOBERTO Last Name AGUILA Phone 113008465 Format not valid. eg 303-…" at bounding box center [502, 353] width 628 height 47
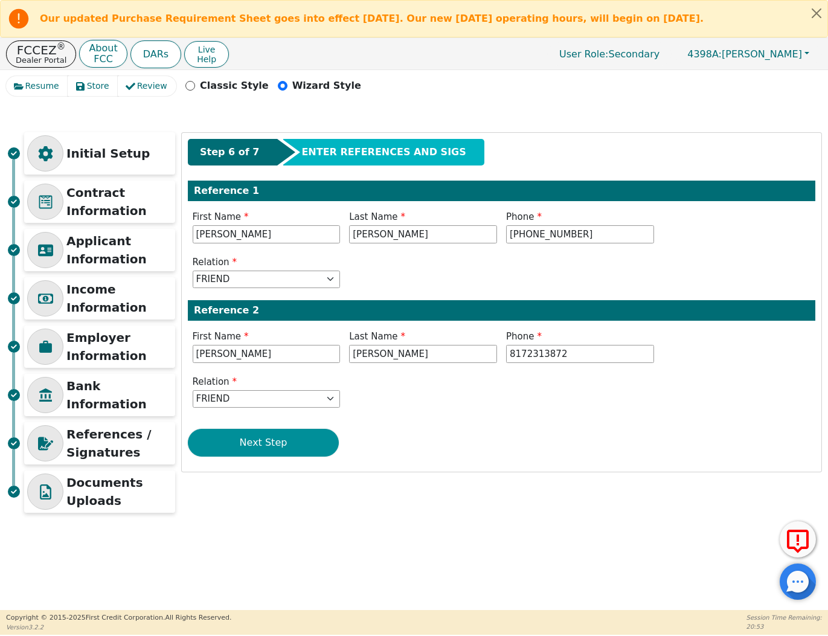
type input "817-231-3872"
click at [281, 442] on button "Next Step" at bounding box center [263, 443] width 151 height 28
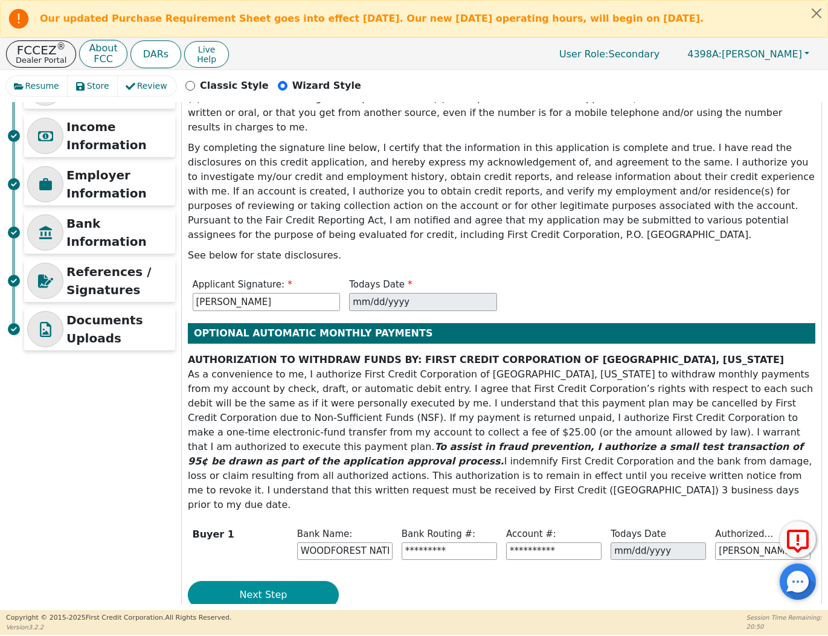
click at [312, 581] on button "Next Step" at bounding box center [263, 595] width 151 height 28
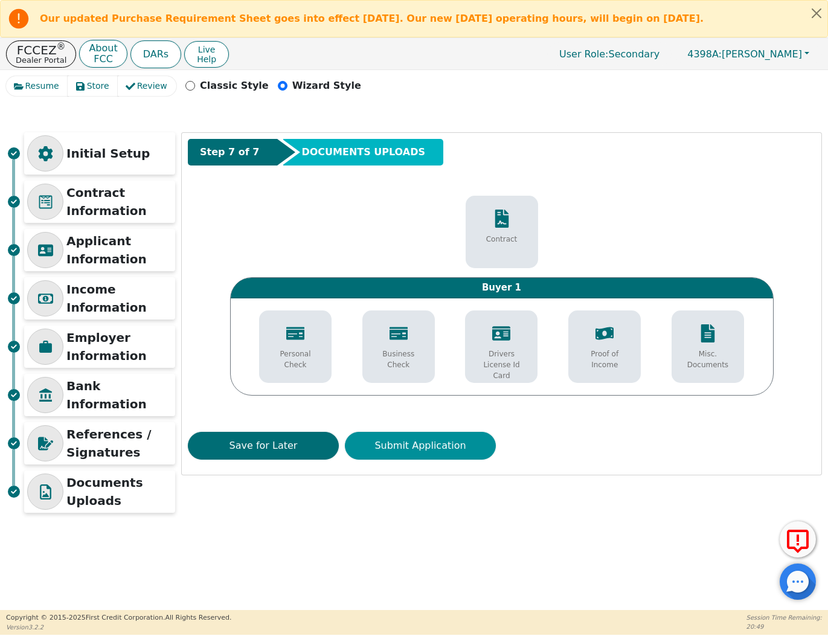
click at [446, 444] on button "Submit Application" at bounding box center [420, 446] width 151 height 28
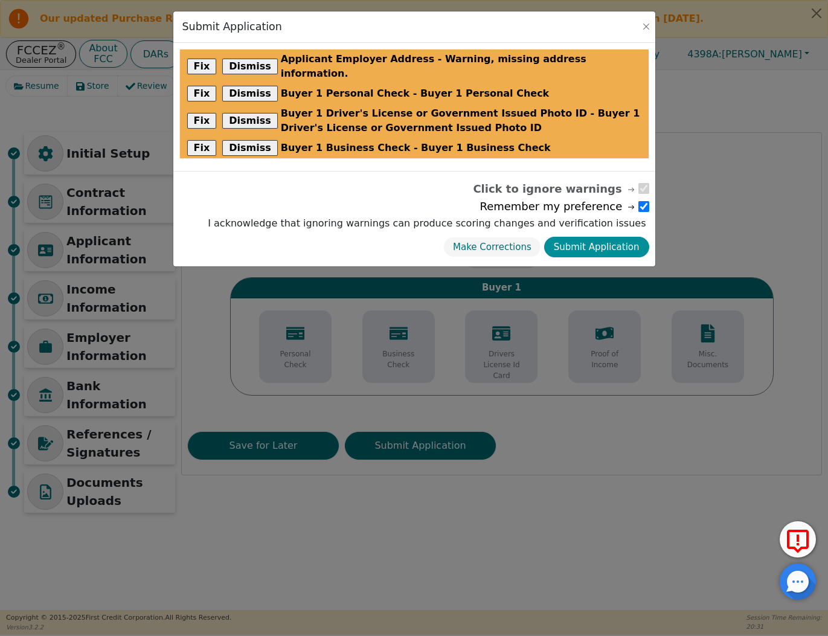
click at [626, 243] on button "Submit Application" at bounding box center [596, 247] width 105 height 21
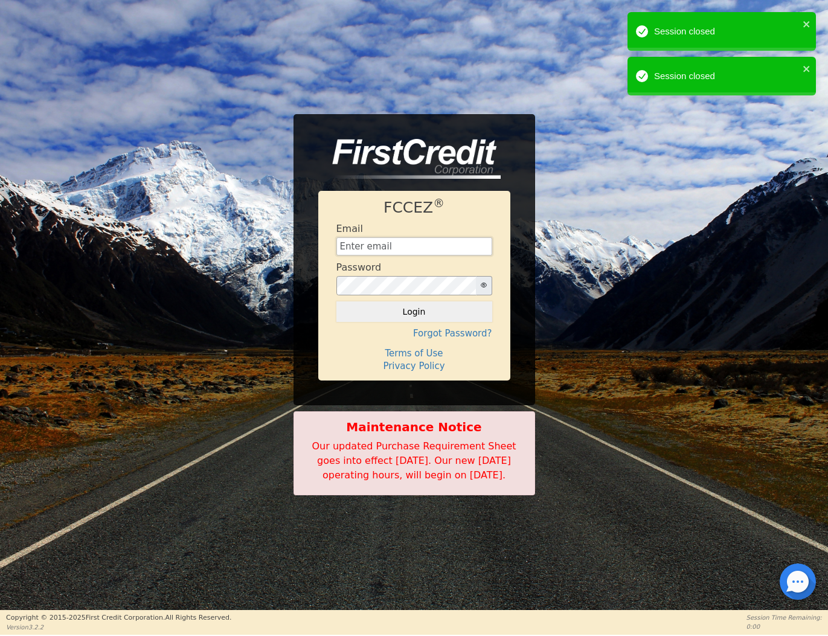
type input "[EMAIL_ADDRESS][DOMAIN_NAME]"
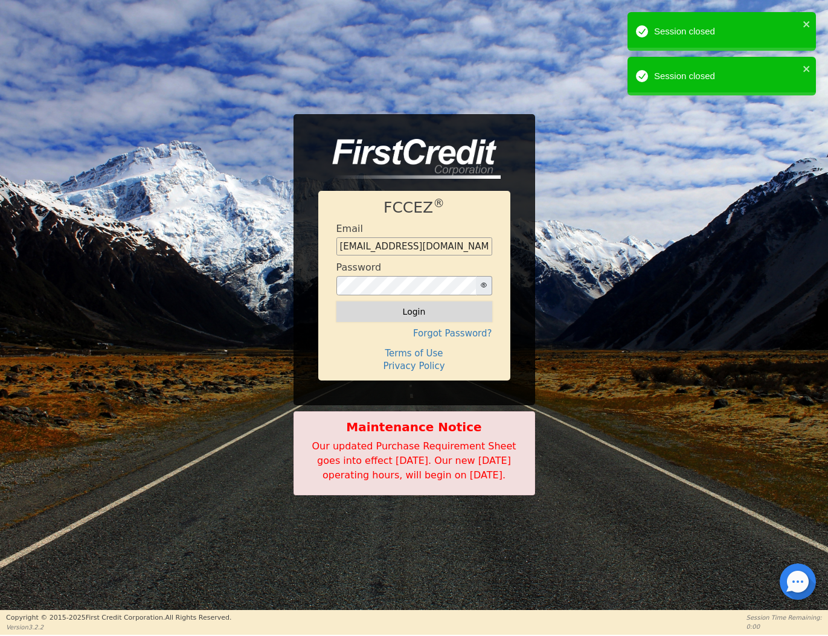
click at [426, 304] on button "Login" at bounding box center [414, 311] width 156 height 21
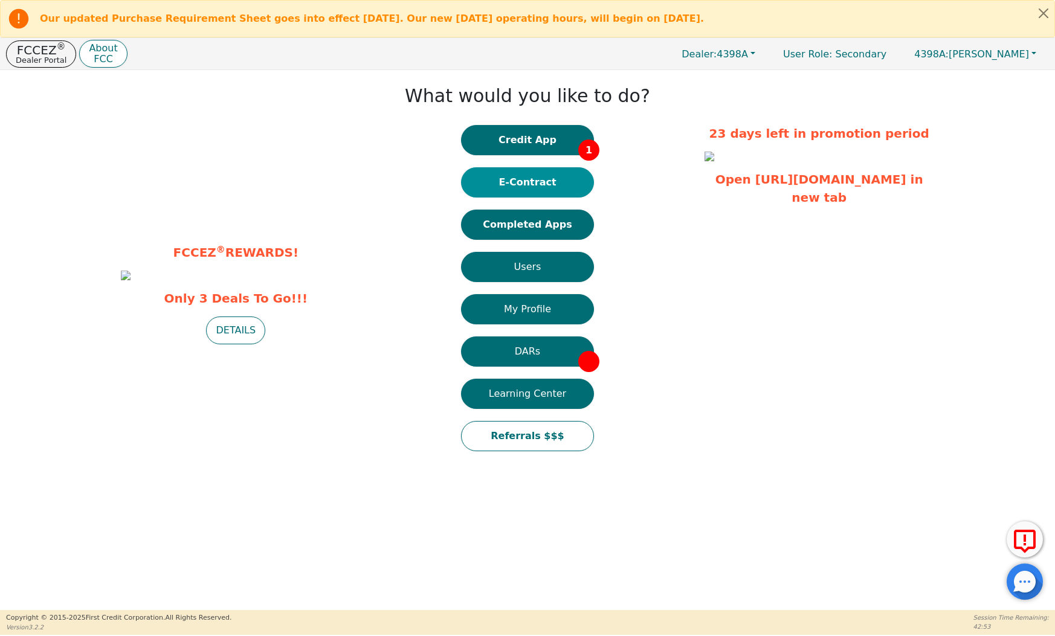
click at [530, 188] on button "E-Contract" at bounding box center [527, 182] width 133 height 30
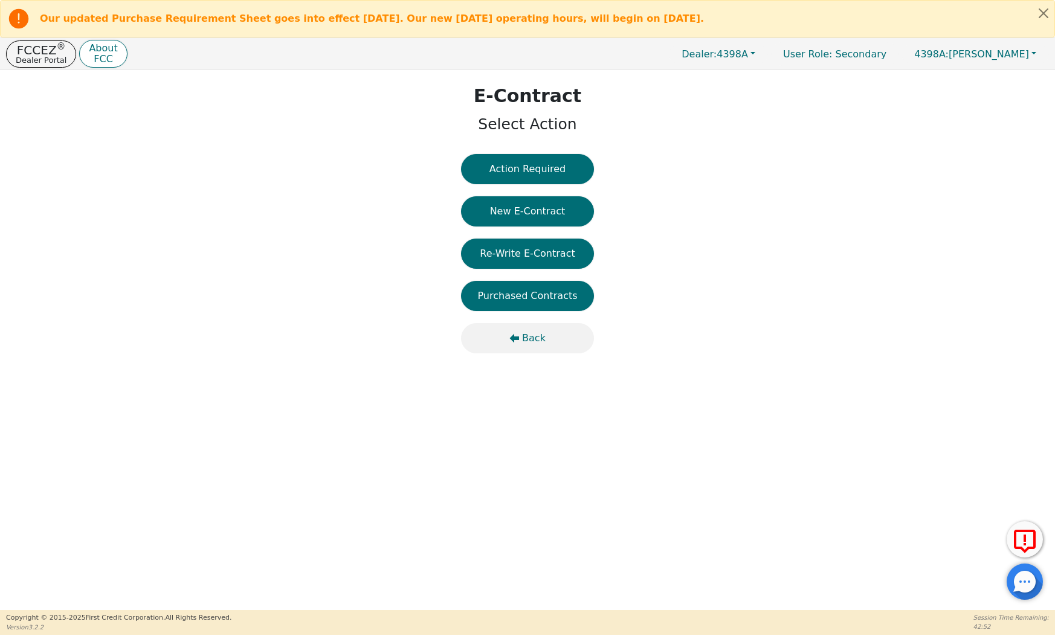
click at [534, 338] on span "Back" at bounding box center [534, 338] width 24 height 14
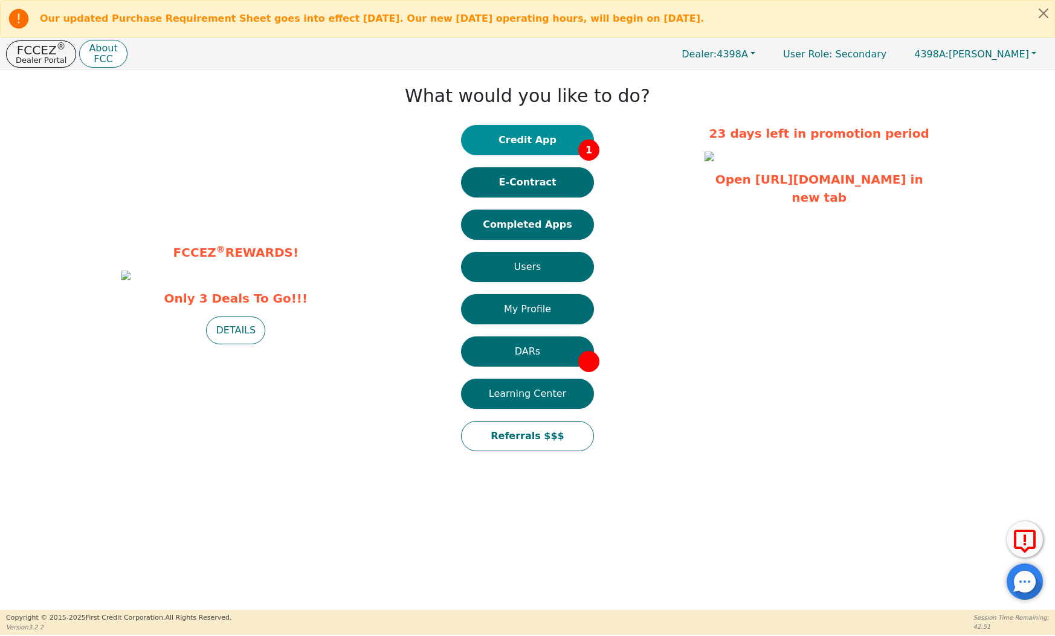
click at [539, 132] on button "Credit App 1" at bounding box center [527, 140] width 133 height 30
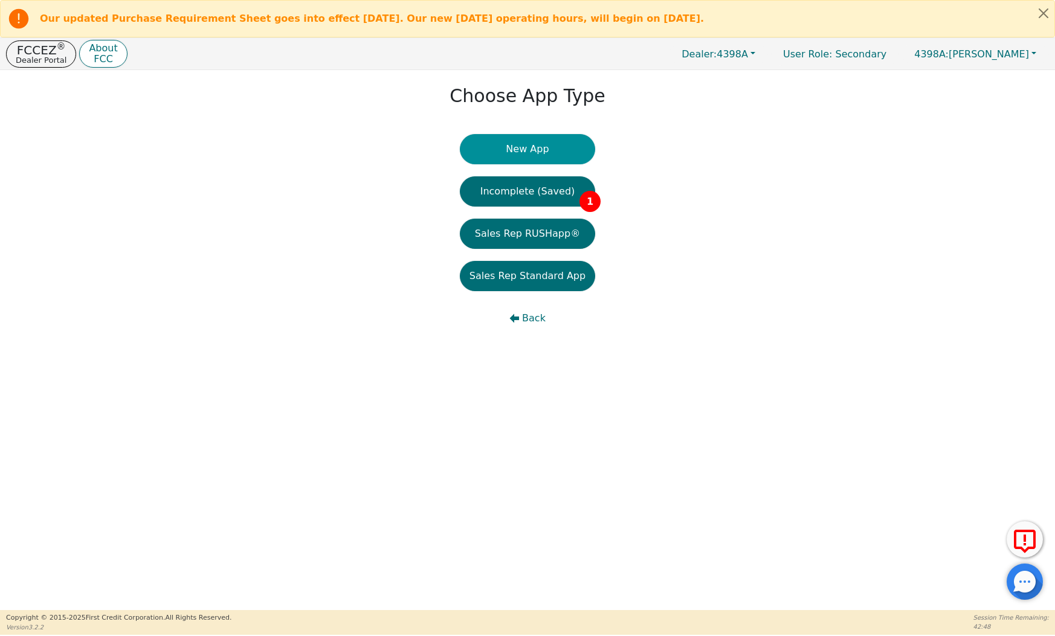
click at [538, 152] on button "New App" at bounding box center [527, 149] width 135 height 30
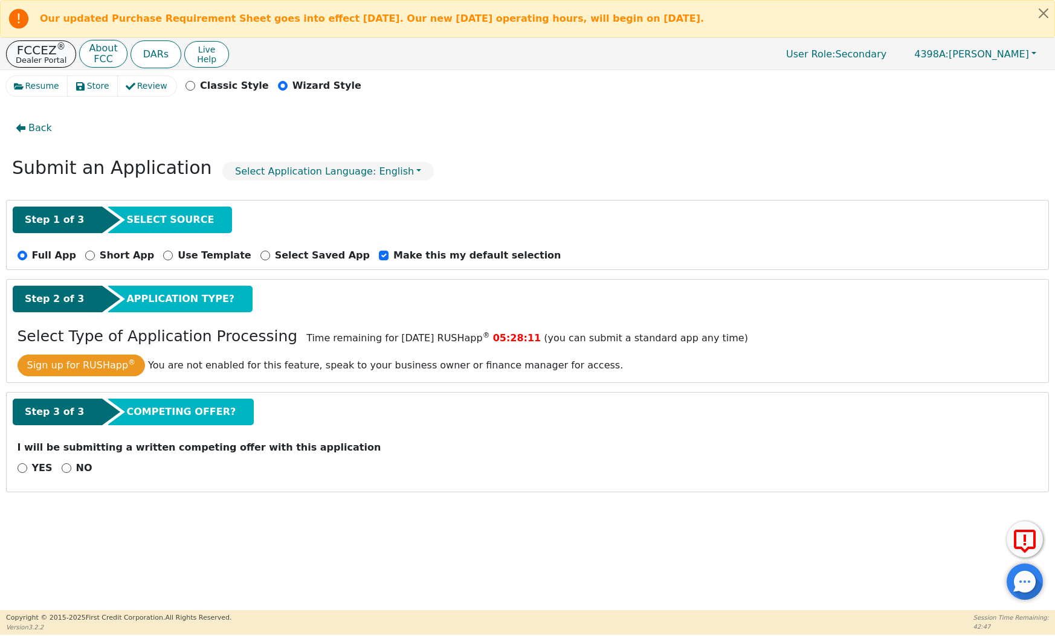
click at [48, 60] on p "Dealer Portal" at bounding box center [41, 60] width 51 height 8
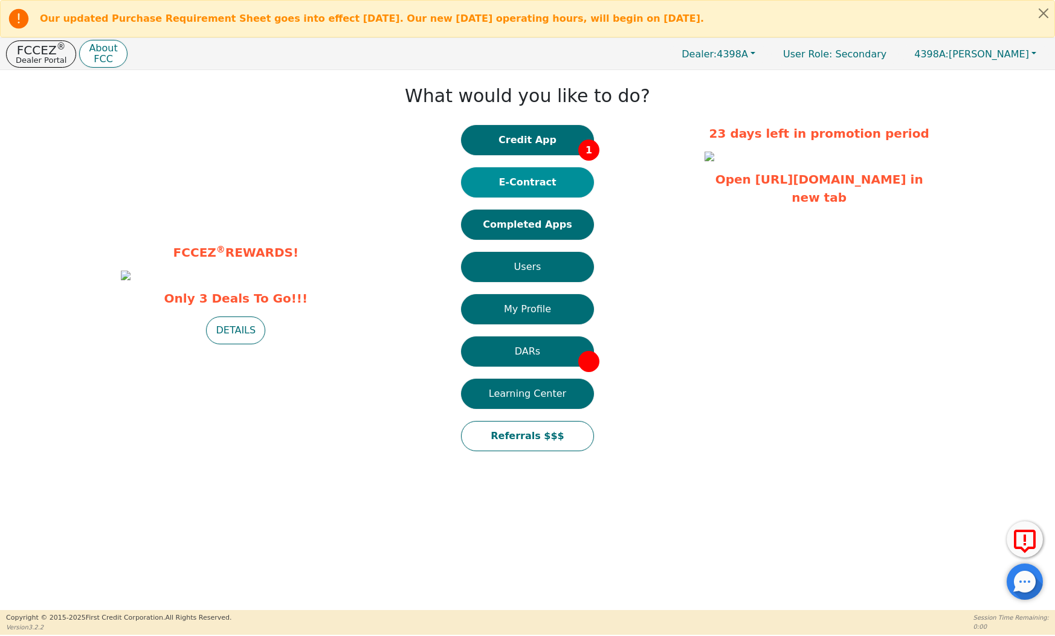
click at [527, 173] on button "E-Contract" at bounding box center [527, 182] width 133 height 30
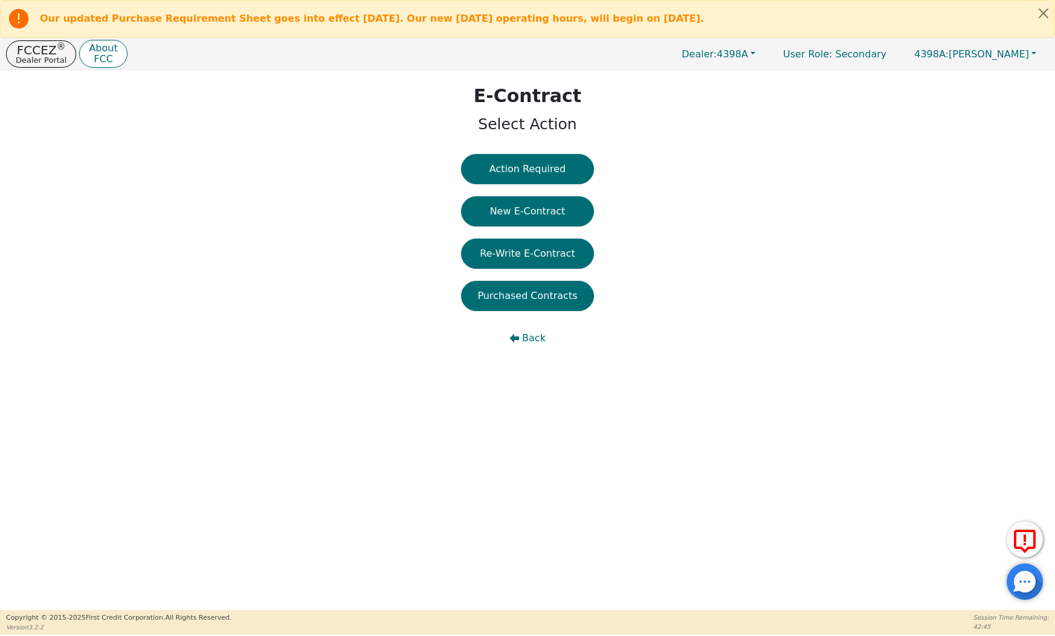
click at [536, 373] on div "E-Contract Select Action Action Required New E-Contract Re-Write E-Contract Pur…" at bounding box center [527, 340] width 1055 height 540
click at [536, 339] on span "Back" at bounding box center [534, 338] width 24 height 14
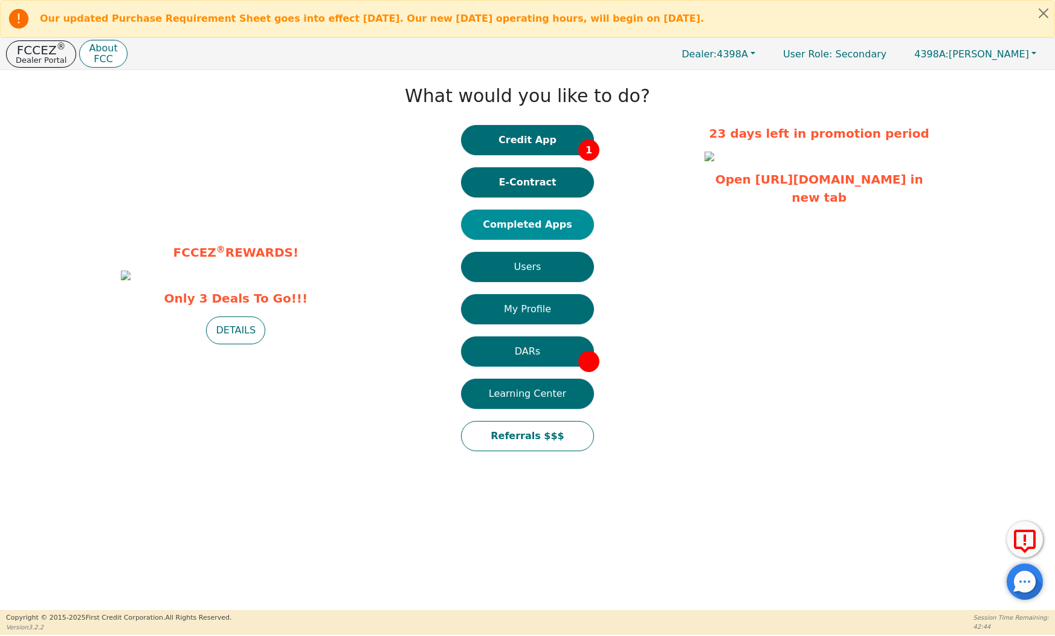
click at [551, 225] on button "Completed Apps" at bounding box center [527, 225] width 133 height 30
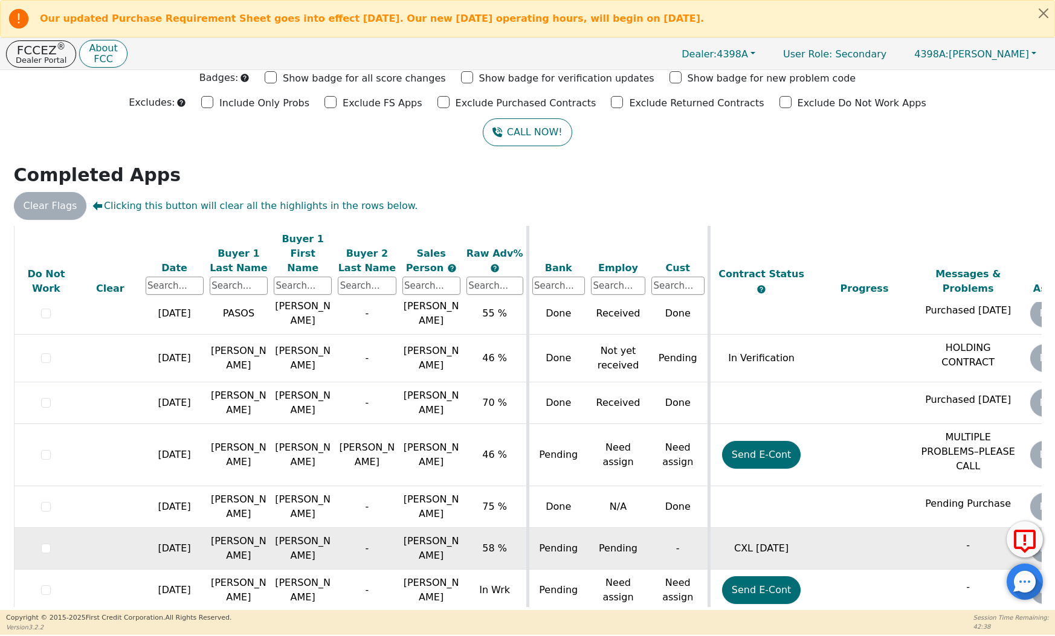
scroll to position [674, 0]
